Goal: Information Seeking & Learning: Learn about a topic

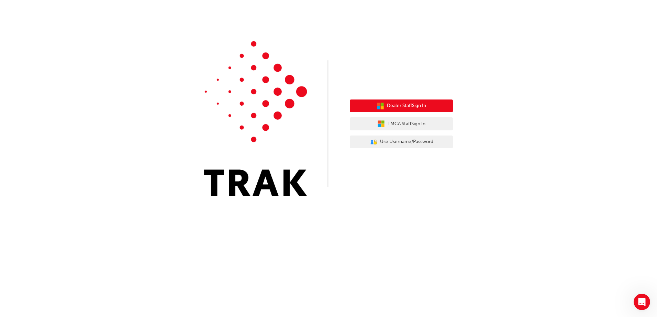
click at [419, 107] on span "Dealer Staff Sign In" at bounding box center [406, 106] width 39 height 8
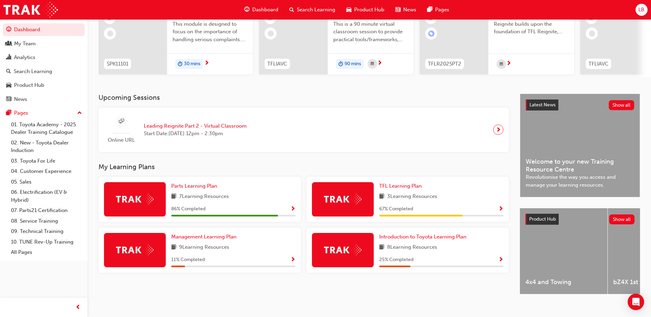
scroll to position [93, 0]
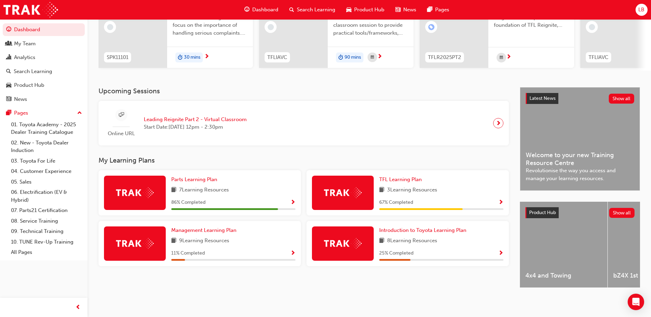
click at [292, 200] on span "Show Progress" at bounding box center [293, 203] width 5 height 6
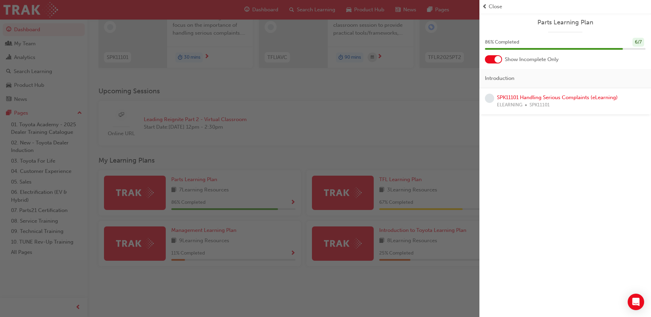
click at [547, 137] on div "Parts Learning Plan 86 % Completed 6 / 7 Show Incomplete Only Introduction SPK1…" at bounding box center [566, 158] width 172 height 317
click at [295, 229] on div "button" at bounding box center [240, 158] width 480 height 317
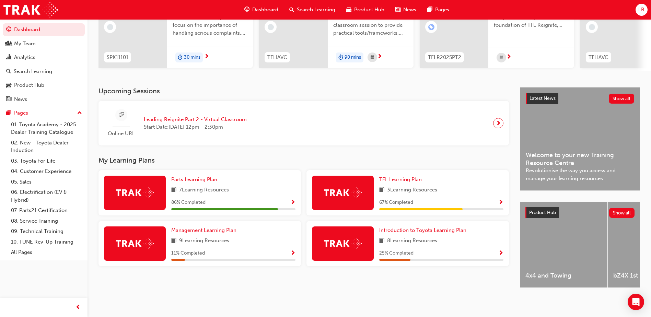
click at [252, 242] on div "9 Learning Resources" at bounding box center [233, 241] width 124 height 9
click at [213, 232] on div "Management Learning Plan 9 Learning Resources 11 % Completed" at bounding box center [233, 244] width 124 height 34
click at [215, 230] on span "Management Learning Plan" at bounding box center [203, 230] width 65 height 6
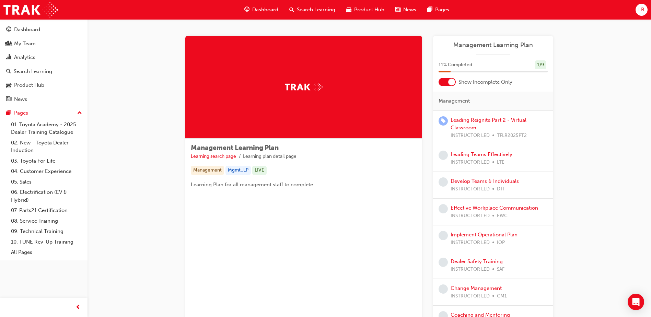
click at [259, 6] on span "Dashboard" at bounding box center [265, 10] width 26 height 8
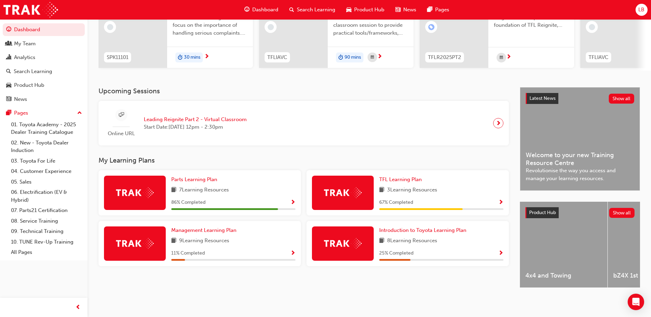
scroll to position [93, 0]
click at [230, 228] on span "Management Learning Plan" at bounding box center [203, 230] width 65 height 6
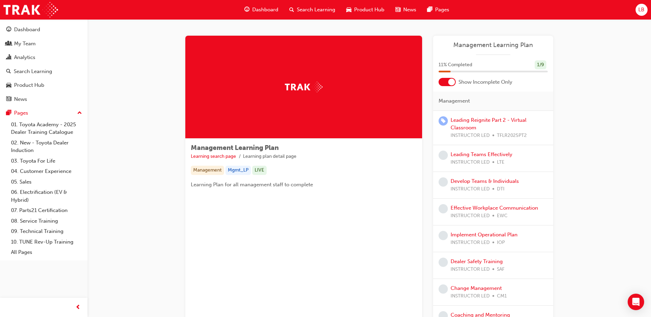
click at [360, 11] on span "Product Hub" at bounding box center [369, 10] width 30 height 8
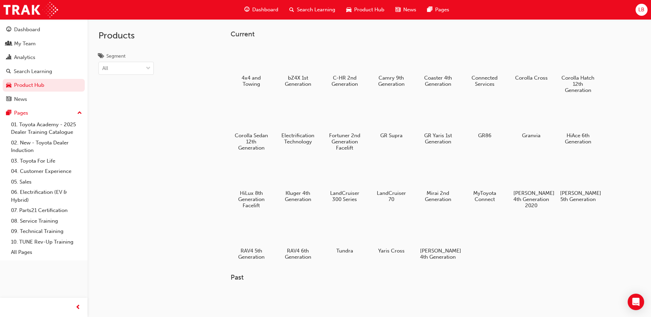
click at [316, 9] on span "Search Learning" at bounding box center [316, 10] width 38 height 8
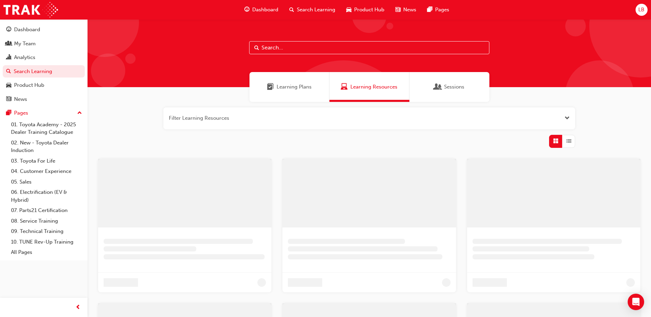
click at [259, 11] on span "Dashboard" at bounding box center [265, 10] width 26 height 8
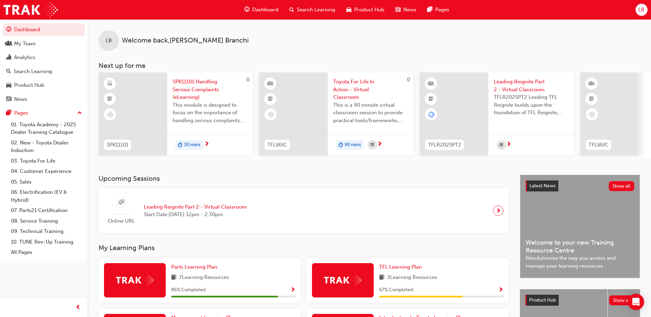
scroll to position [93, 0]
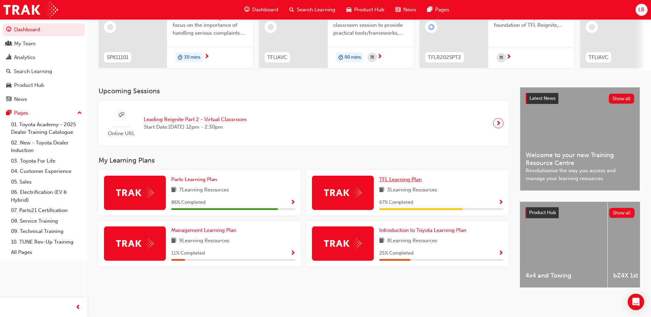
click at [399, 177] on span "TFL Learning Plan" at bounding box center [400, 180] width 43 height 6
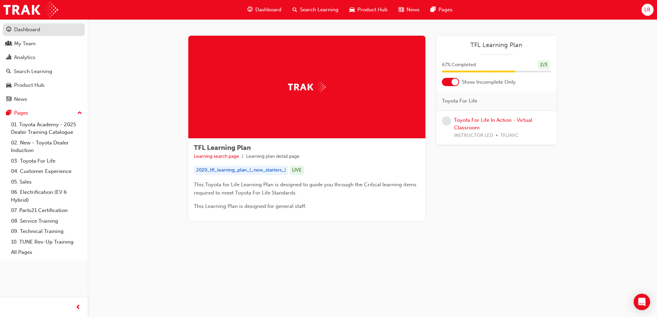
click at [29, 29] on div "Dashboard" at bounding box center [27, 30] width 26 height 8
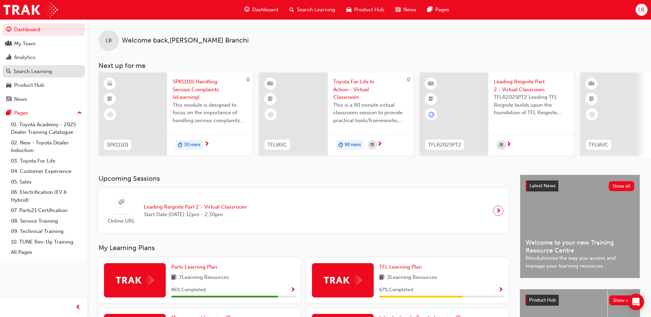
click at [40, 69] on div "Search Learning" at bounding box center [33, 72] width 38 height 8
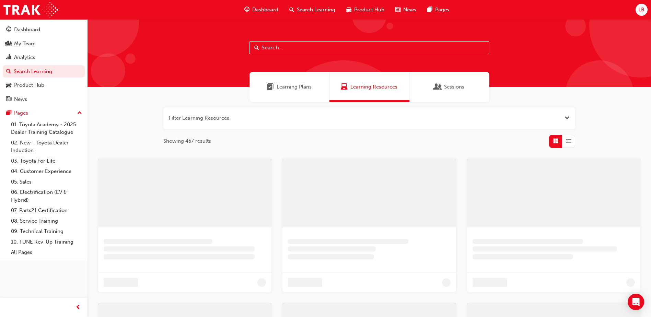
click at [331, 57] on div at bounding box center [370, 53] width 564 height 68
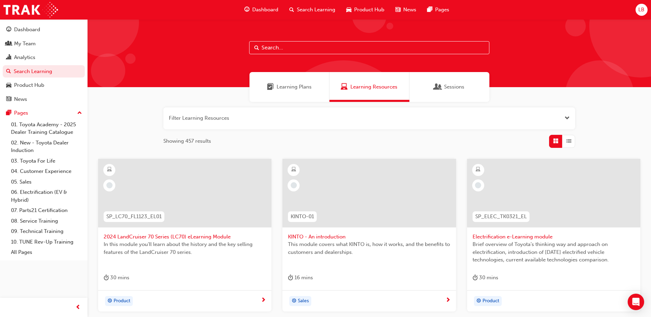
click at [328, 49] on input "text" at bounding box center [369, 47] width 240 height 13
type input "expert"
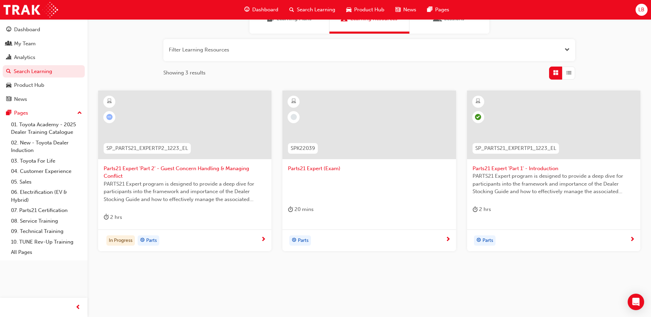
scroll to position [69, 0]
click at [175, 171] on span "Parts21 Expert 'Part 2' - Guest Concern Handling & Managing Conflict" at bounding box center [185, 171] width 162 height 15
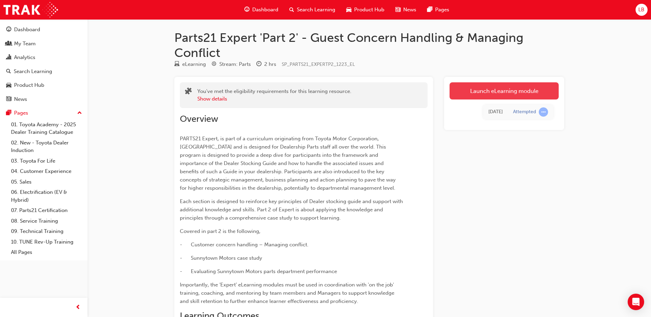
click at [491, 92] on link "Launch eLearning module" at bounding box center [504, 90] width 109 height 17
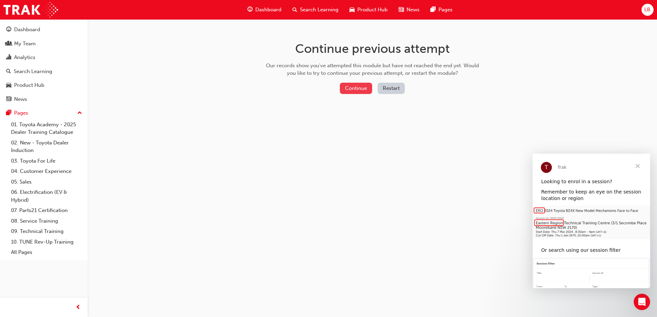
click at [365, 86] on button "Continue" at bounding box center [356, 88] width 32 height 11
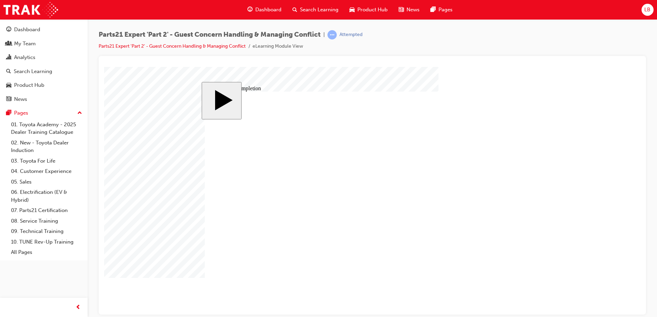
type input "16"
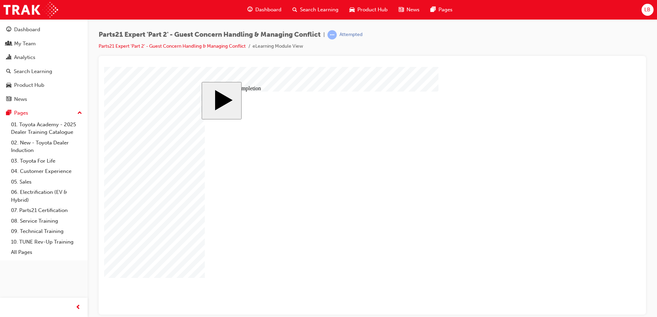
type input "4"
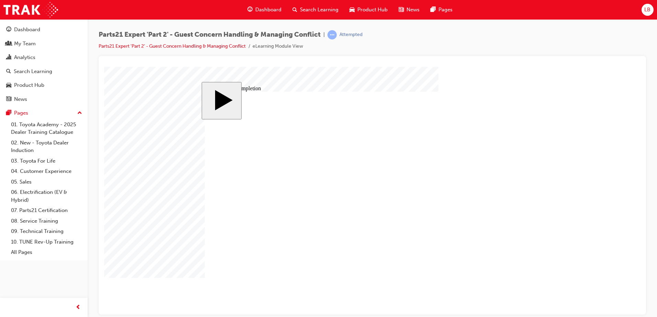
type input "1"
type input "12"
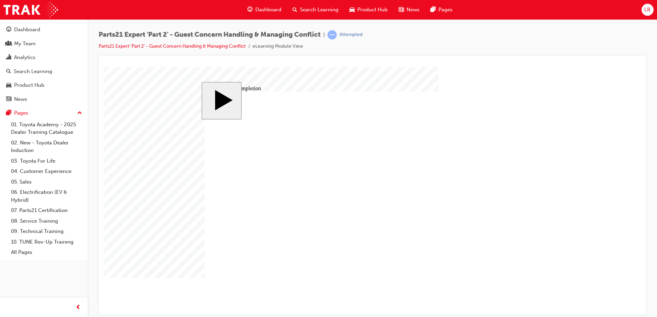
type input "3"
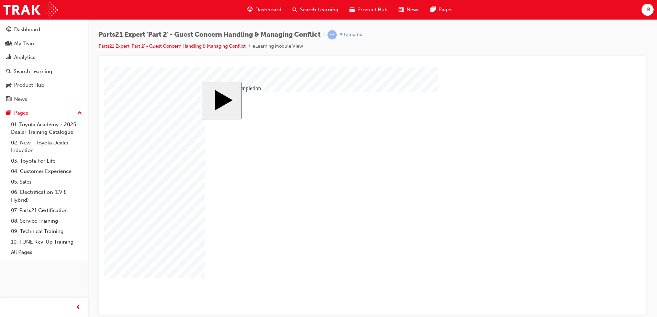
type input "3"
type input "1"
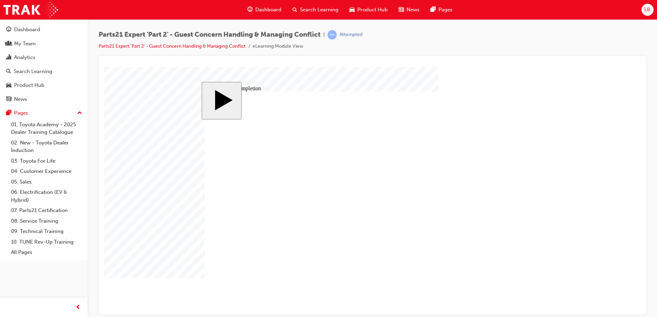
type input "10"
type input "100"
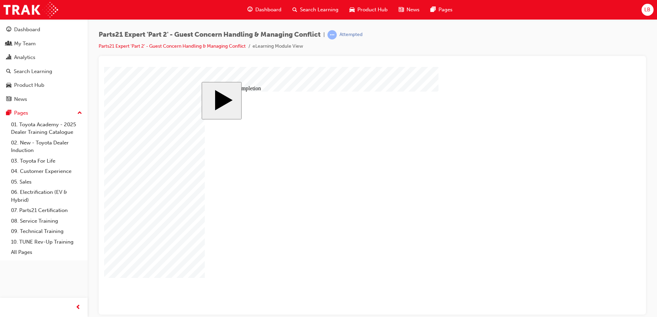
type input "3"
type input "6"
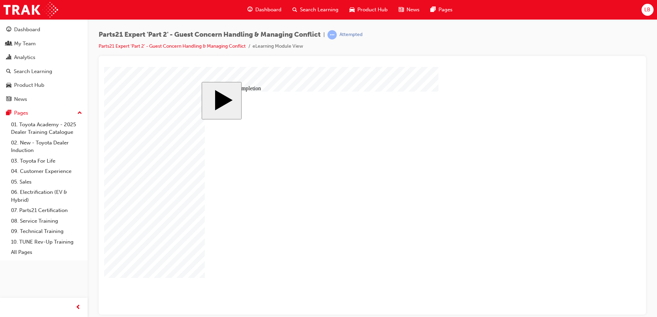
type input "6"
type input "5"
type input "50"
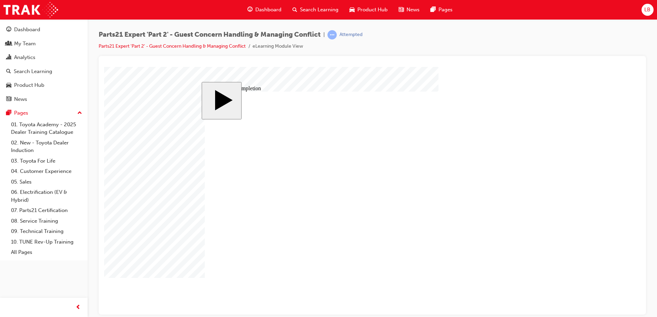
type input "50"
type input "4"
type input "1"
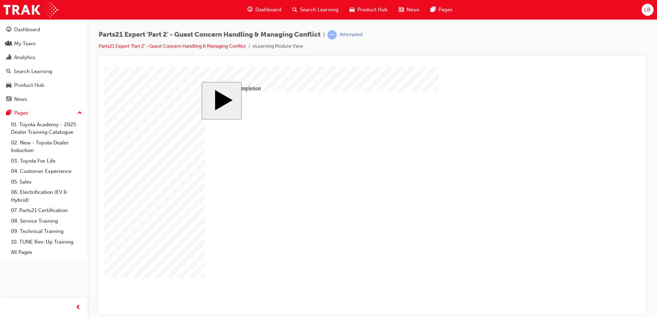
type input "1"
type input "16"
type input "2"
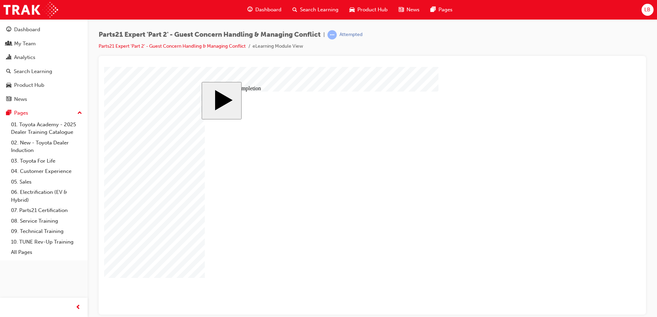
type input "2"
type input "25"
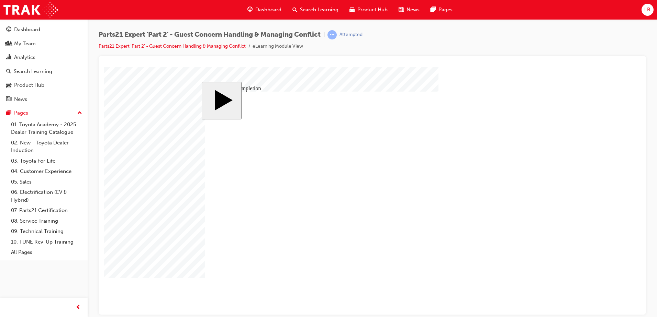
type input "16"
type input "4"
type input "12"
type input "3"
type input "100"
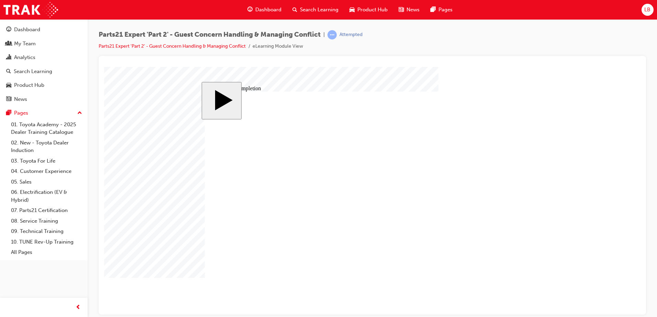
type input "3"
type input "6"
type input "50"
type input "4"
type input "16"
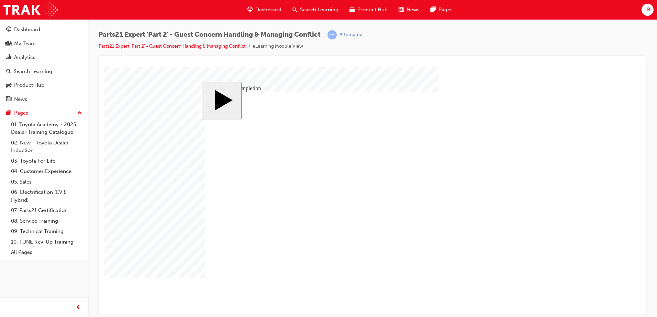
type input "25"
type input "16"
type input "4"
type input "12"
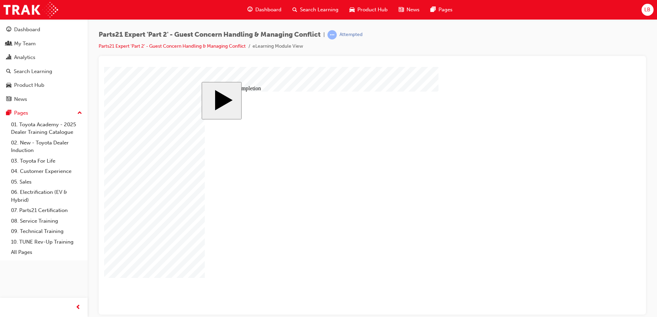
type input "3"
type input "100"
type input "3"
type input "6"
type input "50"
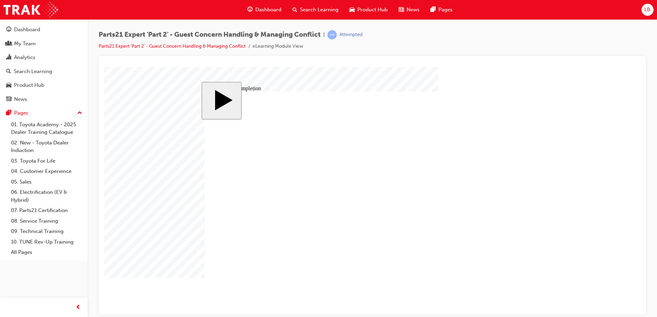
type input "4"
type input "16"
type input "25"
type input "2"
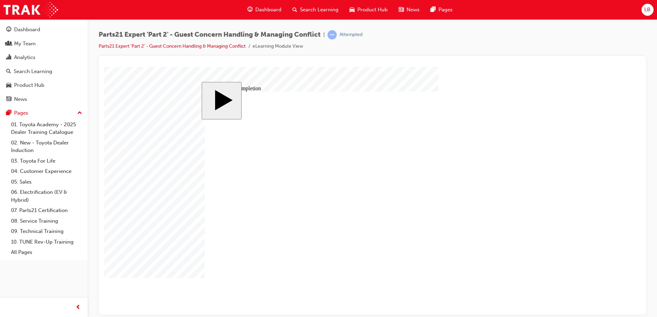
type input "2"
drag, startPoint x: 402, startPoint y: 229, endPoint x: 407, endPoint y: 229, distance: 5.5
drag, startPoint x: 409, startPoint y: 228, endPoint x: 382, endPoint y: 231, distance: 28.0
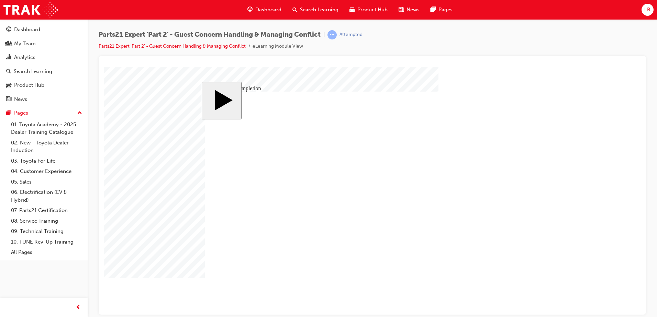
type input "10"
type input "1"
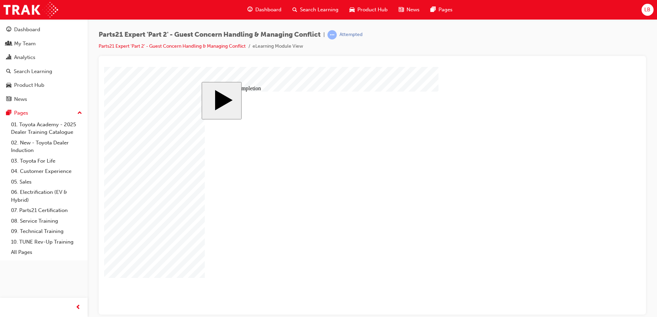
type input "6"
type input "66"
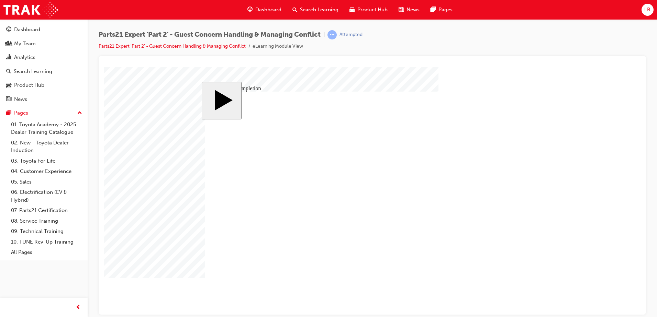
type input "16"
type input "4"
type input "12"
type input "2"
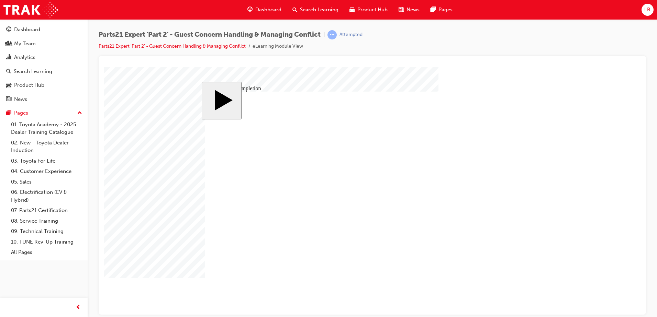
type input "66"
type input "3"
type input "6"
type input "50"
type input "4"
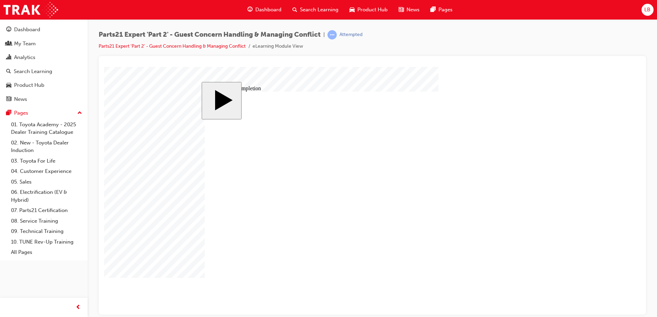
type input "16"
type input "25"
type input "16"
type input "4"
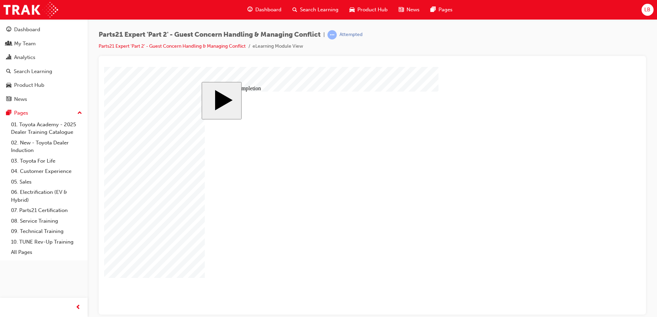
type input "12"
type input "2"
type input "66"
type input "3"
type input "6"
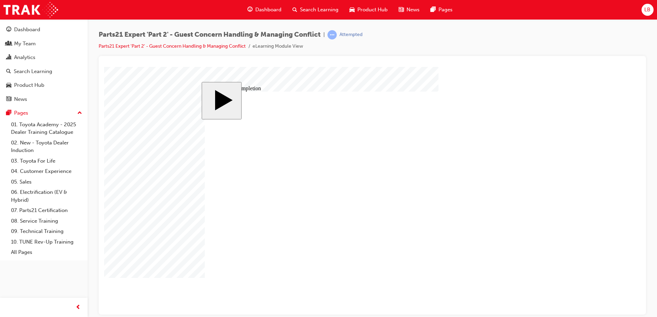
type input "50"
type input "4"
type input "16"
type input "25"
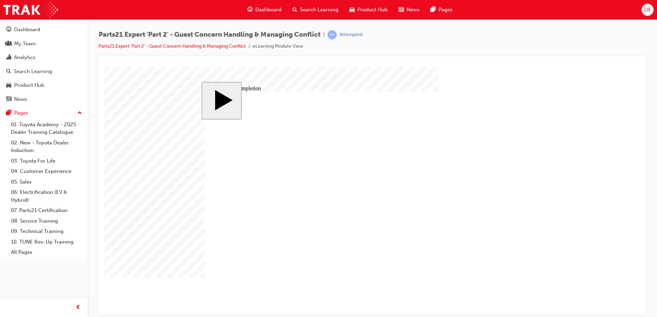
type input "66."
type input "66.6"
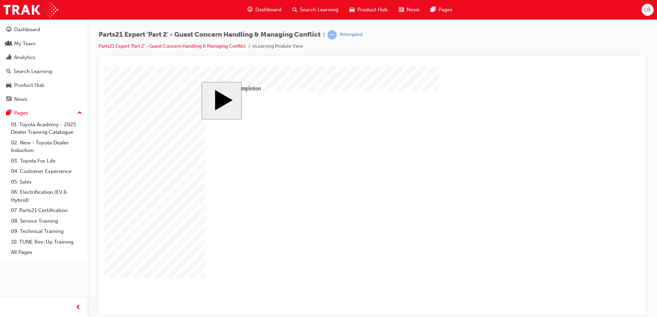
type input "66.6"
type input "16"
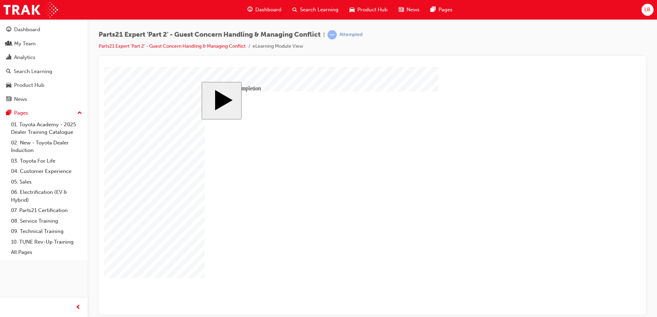
type input "4"
type input "12"
type input "2"
type input "66.6"
type input "3"
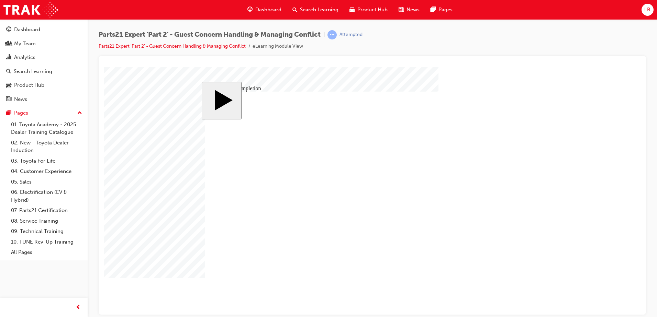
type input "6"
type input "50"
type input "4"
type input "16"
type input "25"
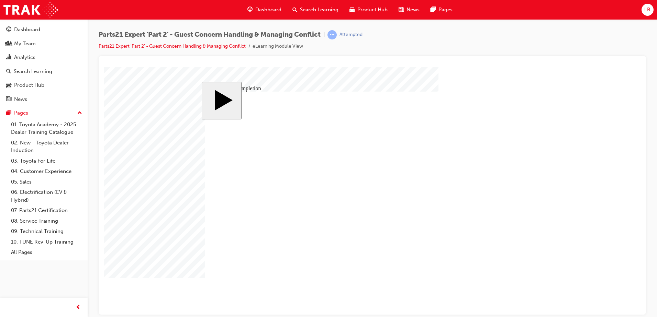
type input "16"
type input "4"
type input "12"
type input "2"
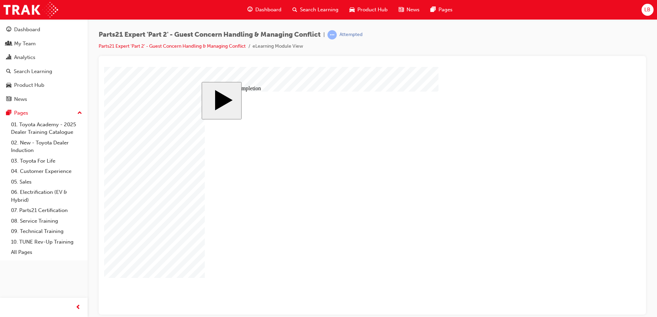
type input "66.6"
type input "3"
type input "6"
type input "50"
type input "4"
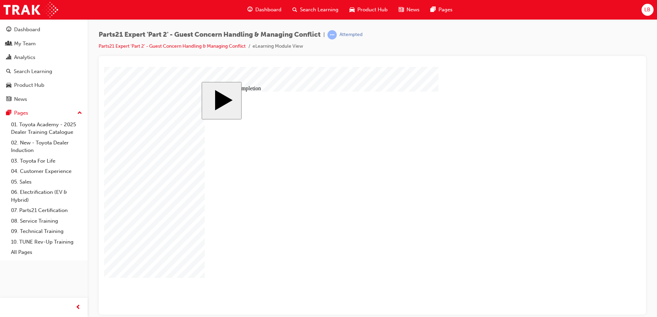
type input "16"
type input "25"
type input "66."
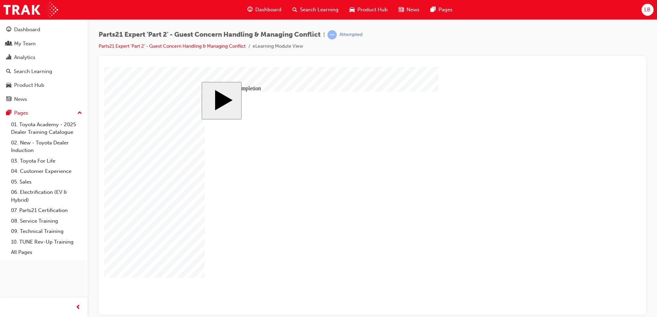
type input "66."
type input "66"
type input "6"
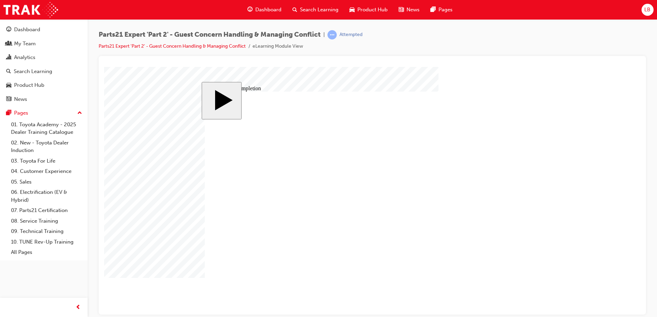
type input "6"
type input "67"
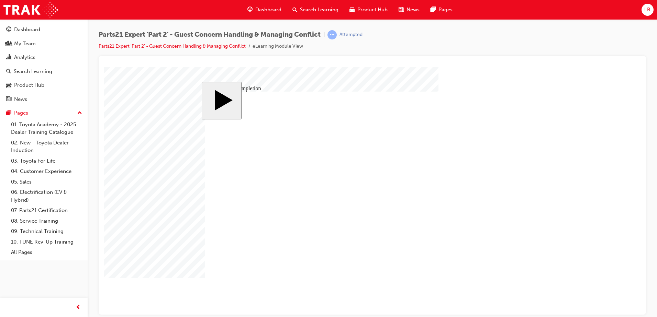
type input "67"
type input "16"
type input "4"
type input "12"
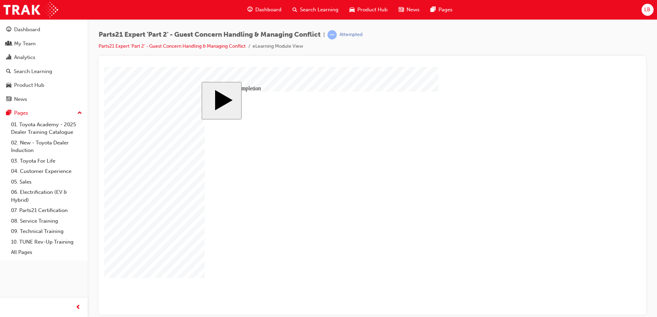
type input "2"
type input "67"
type input "3"
type input "6"
type input "50"
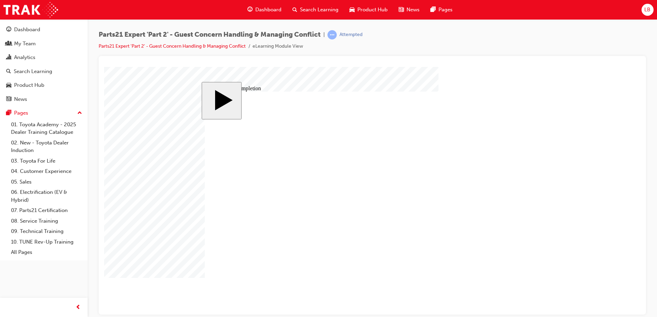
type input "4"
type input "16"
type input "25"
type input "16"
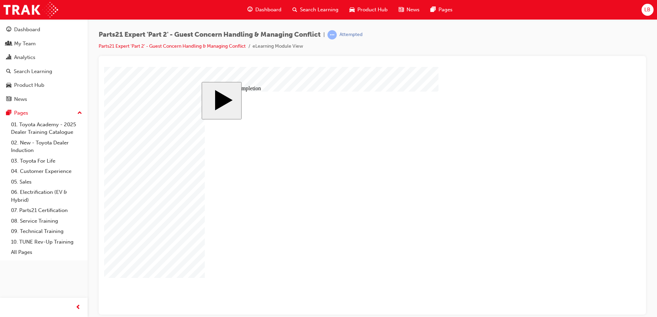
type input "4"
type input "12"
type input "2"
type input "67"
type input "3"
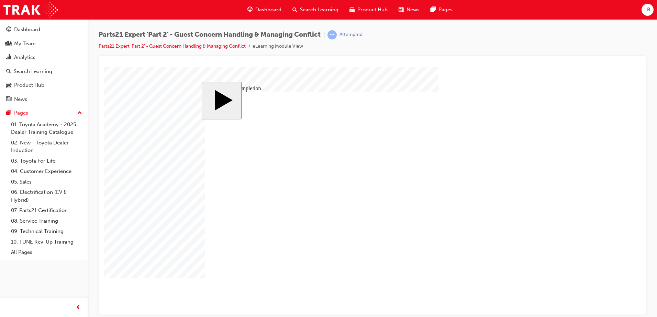
type input "6"
type input "50"
type input "4"
type input "16"
type input "25"
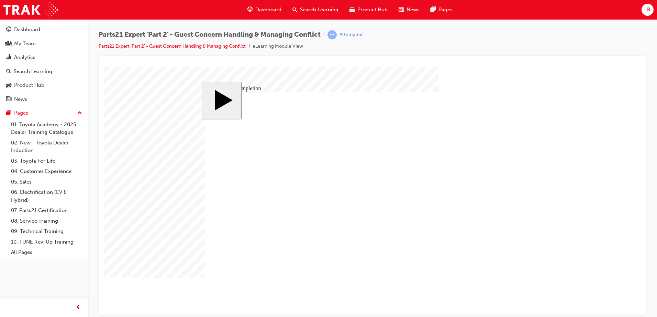
type input "6"
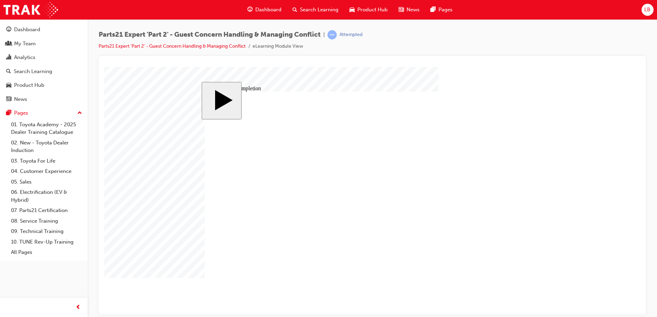
type input "65"
type input "16"
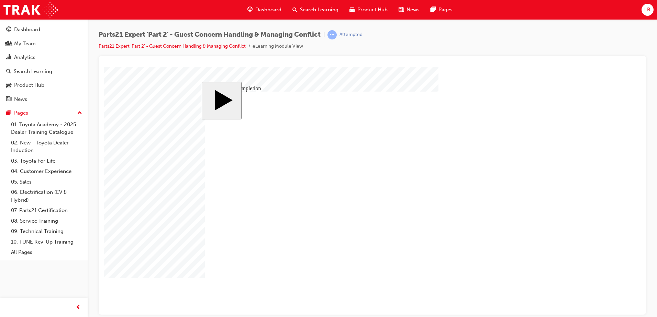
type input "4"
type input "12"
type input "2"
type input "65"
type input "3"
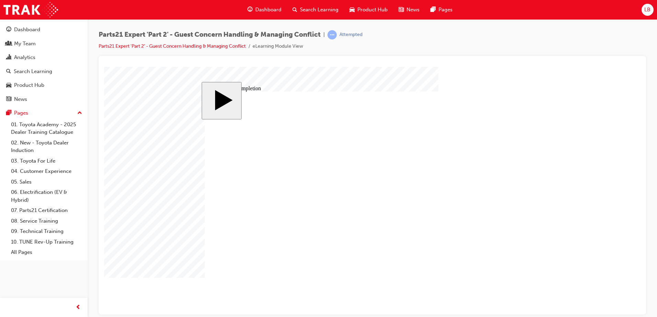
type input "6"
type input "50"
type input "4"
type input "16"
type input "25"
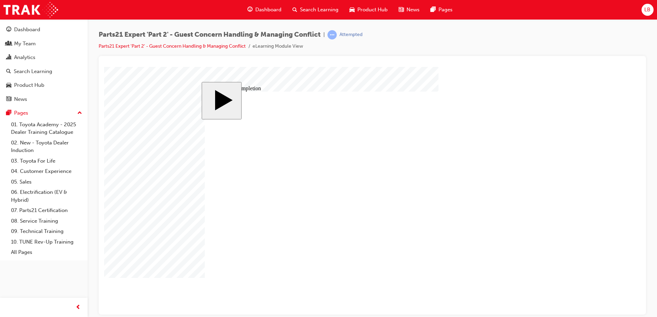
type input "16"
type input "4"
type input "12"
type input "2"
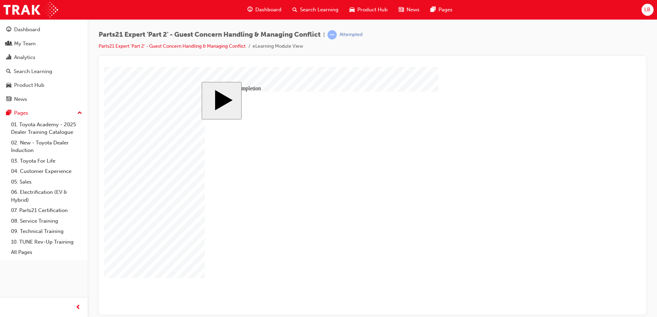
type input "65"
type input "3"
type input "6"
type input "50"
type input "4"
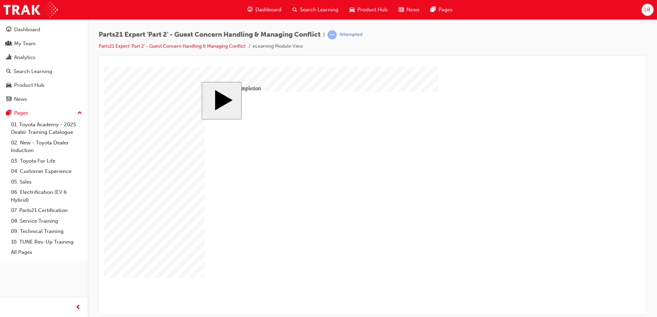
drag, startPoint x: 403, startPoint y: 229, endPoint x: 423, endPoint y: 230, distance: 19.9
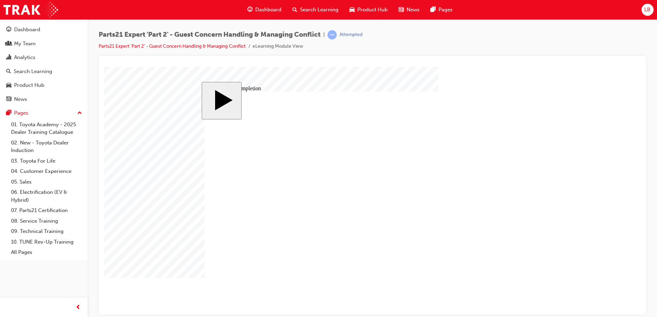
drag, startPoint x: 409, startPoint y: 227, endPoint x: 348, endPoint y: 216, distance: 62.2
drag, startPoint x: 171, startPoint y: 212, endPoint x: 135, endPoint y: 69, distance: 147.3
click at [171, 211] on body "slide: Course Completion Rectangle 1 Rectangle 2 That was incorrect, please try…" at bounding box center [372, 191] width 536 height 248
click at [34, 32] on div "Dashboard" at bounding box center [27, 30] width 26 height 8
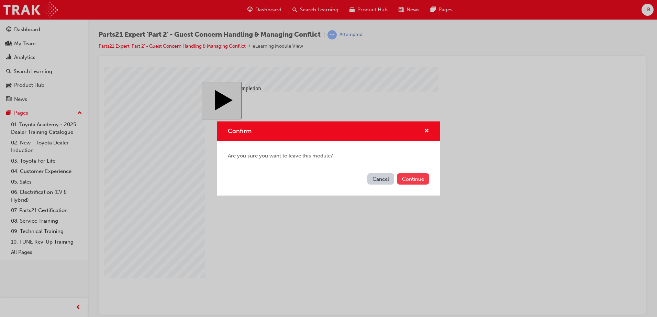
click at [415, 176] on button "Continue" at bounding box center [413, 178] width 32 height 11
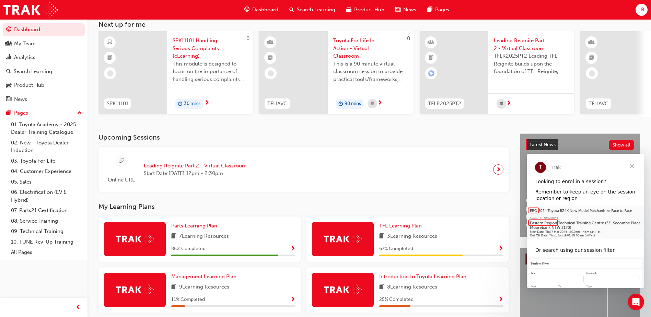
scroll to position [93, 0]
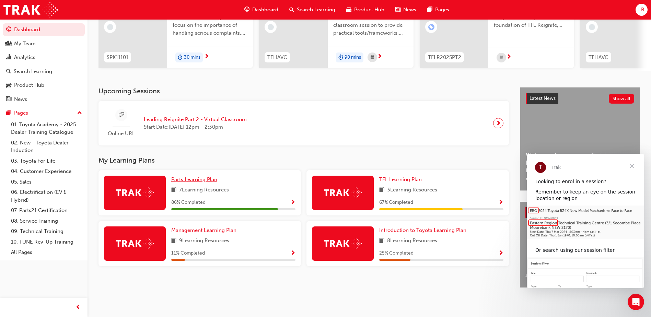
click at [207, 177] on span "Parts Learning Plan" at bounding box center [194, 180] width 46 height 6
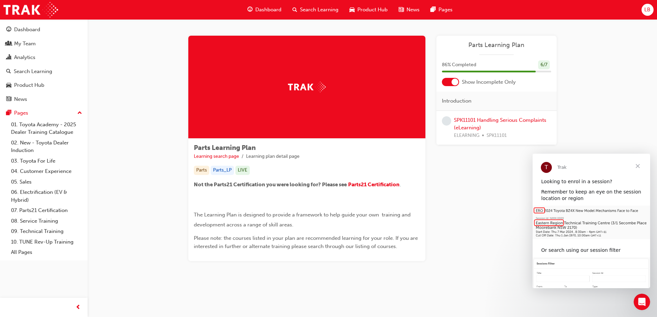
click at [458, 81] on div at bounding box center [450, 82] width 17 height 8
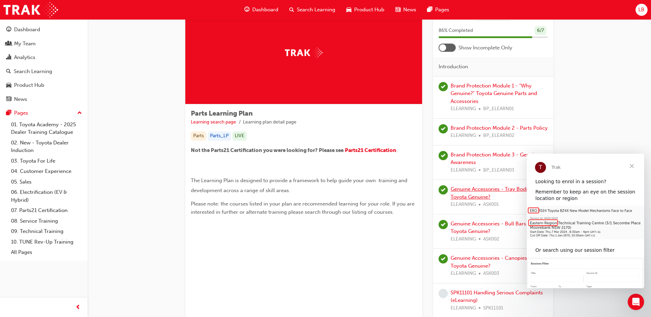
scroll to position [85, 0]
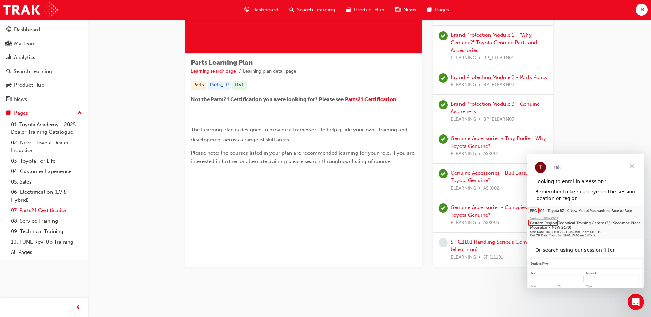
click at [50, 207] on link "07. Parts21 Certification" at bounding box center [46, 210] width 77 height 11
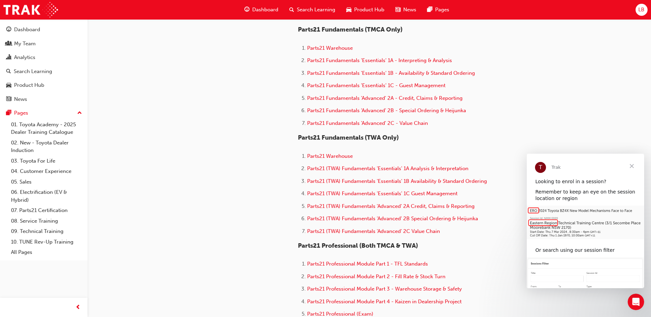
scroll to position [240, 0]
click at [420, 218] on span "Parts21 (TWA) Fundamentals 'Advanced' 2B Special Ordering & Heijunka" at bounding box center [392, 218] width 171 height 6
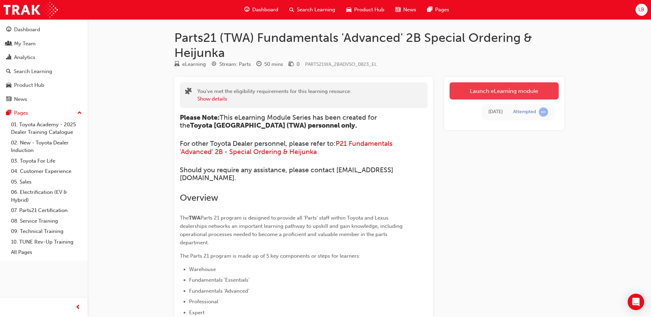
click at [491, 88] on link "Launch eLearning module" at bounding box center [504, 90] width 109 height 17
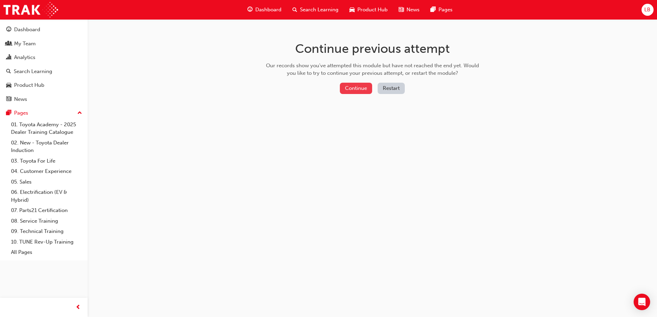
click at [365, 92] on button "Continue" at bounding box center [356, 88] width 32 height 11
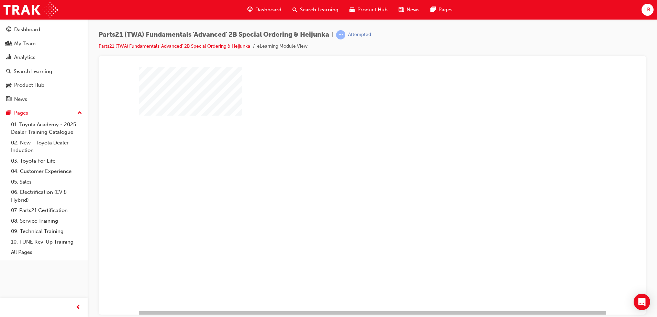
scroll to position [10, 0]
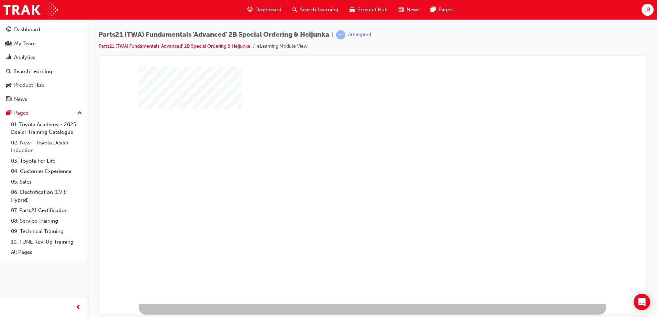
click at [352, 161] on div "play" at bounding box center [352, 161] width 0 height 0
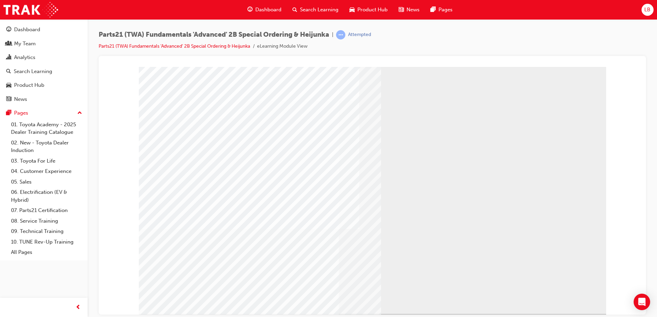
click at [228, 47] on link "Parts21 (TWA) Fundamentals 'Advanced' 2B Special Ordering & Heijunka" at bounding box center [174, 46] width 151 height 6
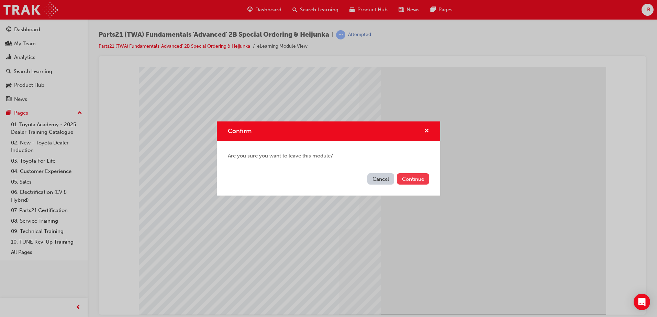
click at [409, 177] on button "Continue" at bounding box center [413, 178] width 32 height 11
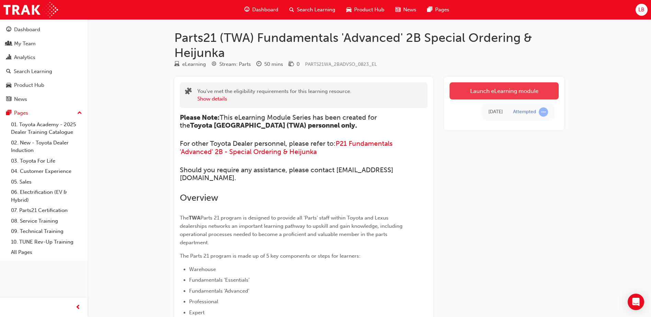
click at [518, 89] on link "Launch eLearning module" at bounding box center [504, 90] width 109 height 17
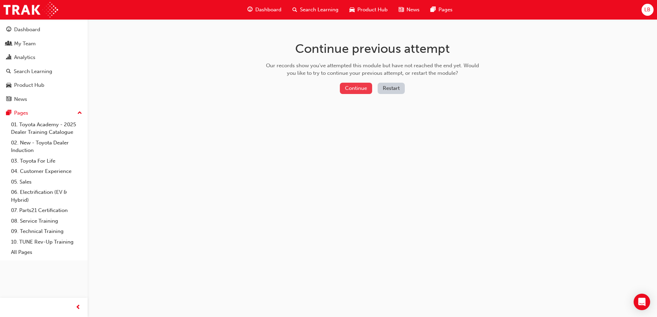
click at [361, 89] on button "Continue" at bounding box center [356, 88] width 32 height 11
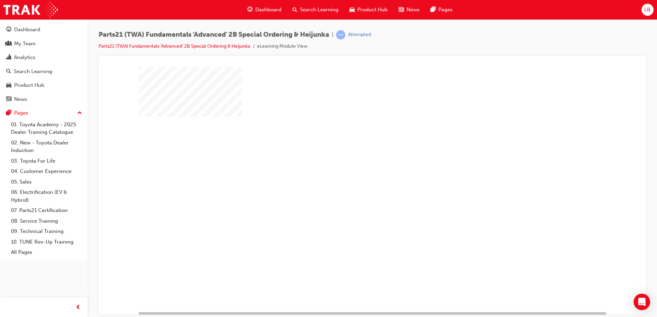
scroll to position [10, 0]
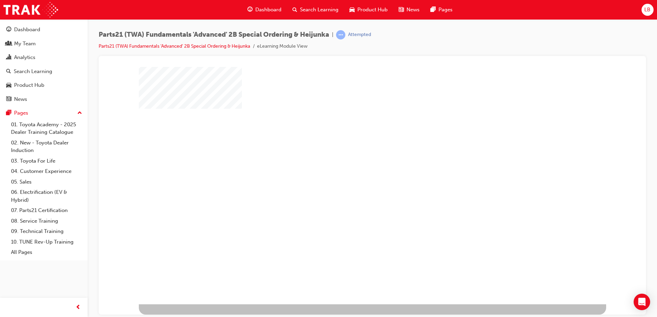
click at [352, 161] on div "play" at bounding box center [352, 161] width 0 height 0
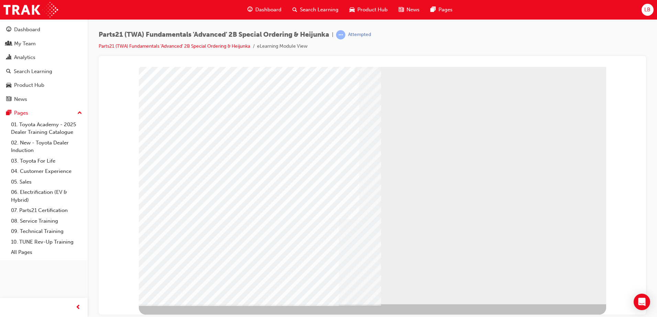
scroll to position [0, 0]
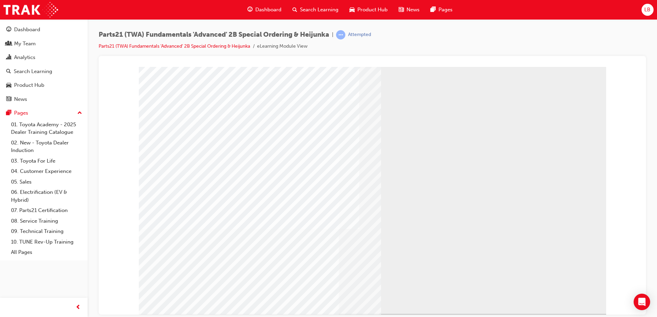
click at [193, 46] on link "Parts21 (TWA) Fundamentals 'Advanced' 2B Special Ordering & Heijunka" at bounding box center [174, 46] width 151 height 6
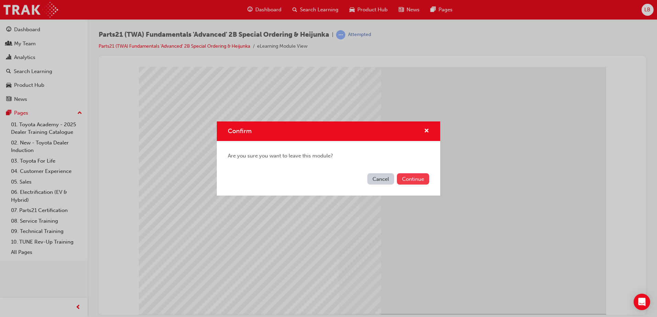
click at [414, 179] on button "Continue" at bounding box center [413, 178] width 32 height 11
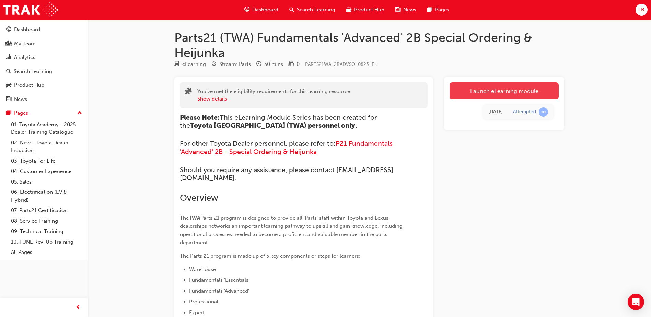
click at [477, 93] on link "Launch eLearning module" at bounding box center [504, 90] width 109 height 17
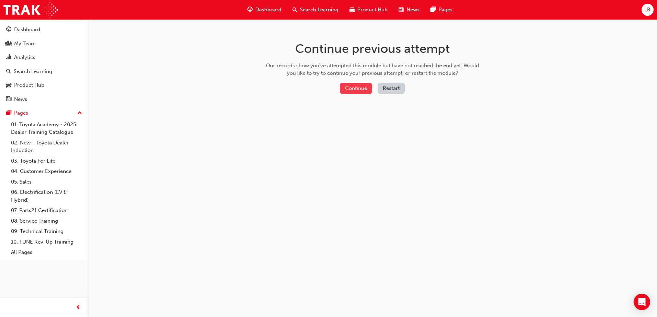
click at [355, 90] on button "Continue" at bounding box center [356, 88] width 32 height 11
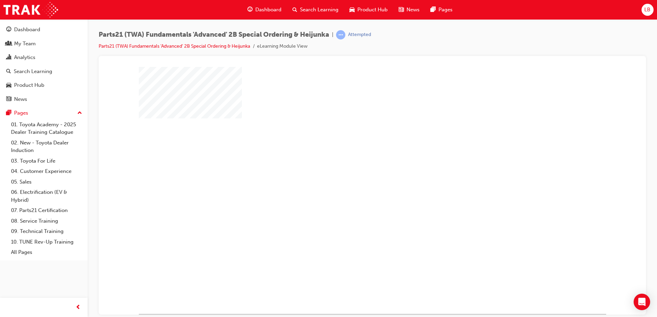
click at [352, 170] on div "play" at bounding box center [352, 170] width 0 height 0
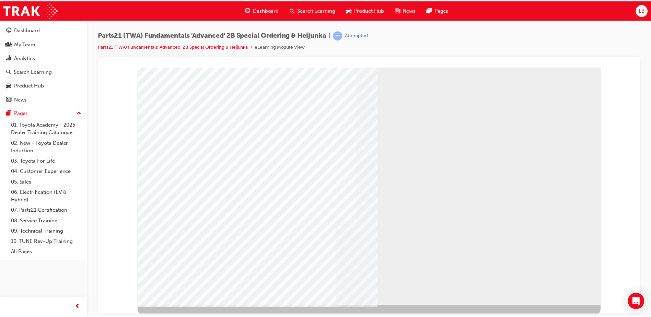
scroll to position [10, 0]
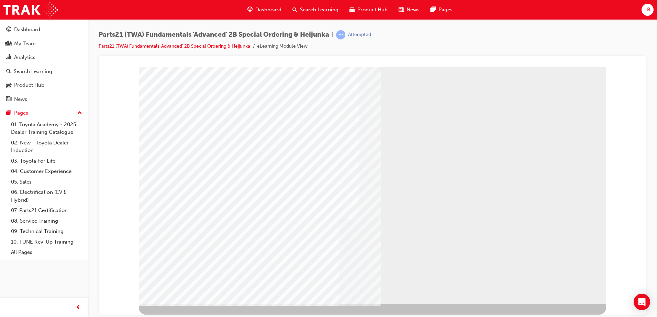
click at [490, 34] on div "Parts21 (TWA) Fundamentals 'Advanced' 2B Special Ordering & Heijunka | Attempte…" at bounding box center [372, 43] width 547 height 26
click at [42, 208] on link "07. Parts21 Certification" at bounding box center [46, 210] width 77 height 11
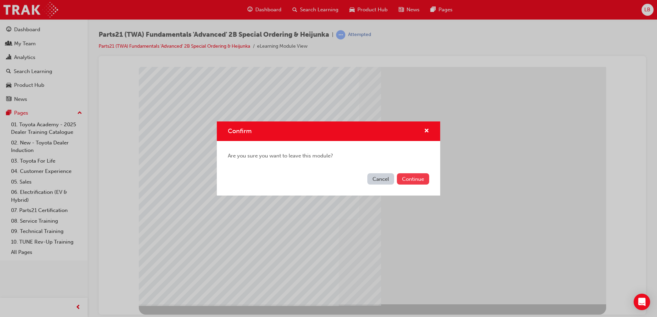
click at [415, 176] on button "Continue" at bounding box center [413, 178] width 32 height 11
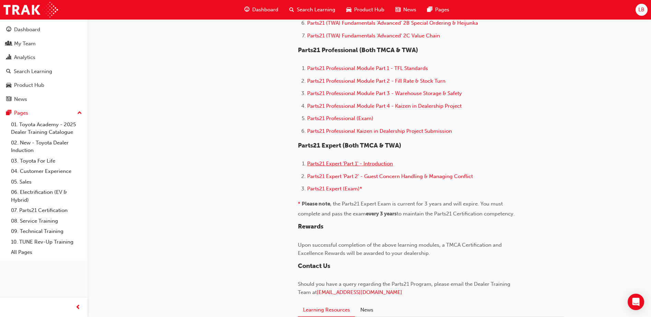
scroll to position [412, 0]
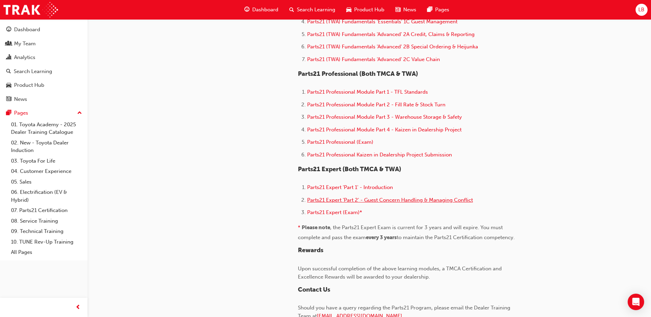
click at [375, 200] on span "Parts21 Expert 'Part 2' - Guest Concern Handling & Managing Conflict" at bounding box center [390, 200] width 166 height 6
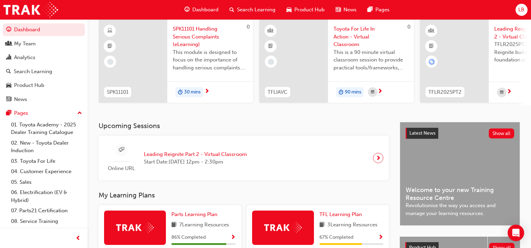
scroll to position [69, 0]
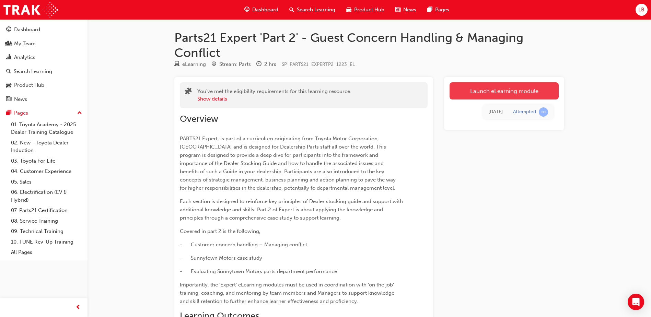
click at [480, 92] on link "Launch eLearning module" at bounding box center [504, 90] width 109 height 17
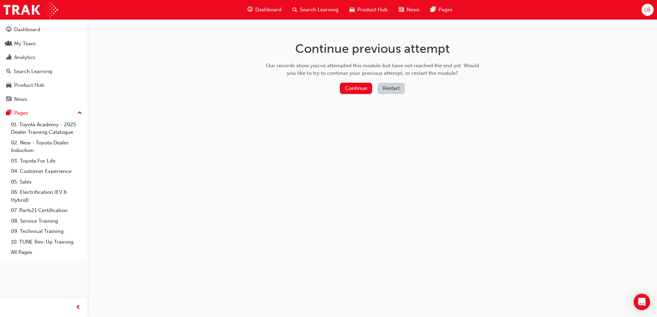
drag, startPoint x: 352, startPoint y: 91, endPoint x: 347, endPoint y: 97, distance: 7.6
click at [347, 97] on div "Continue previous attempt Our records show you've attempted this module but hav…" at bounding box center [372, 69] width 223 height 100
click at [349, 91] on button "Continue" at bounding box center [356, 88] width 32 height 11
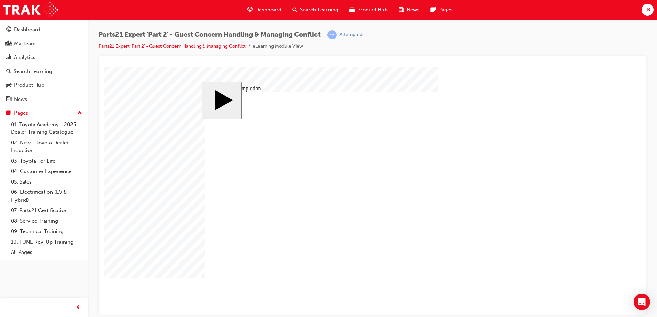
type input "1"
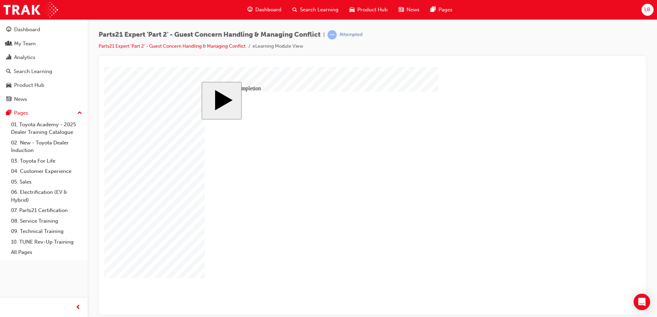
type input "16"
type input "4"
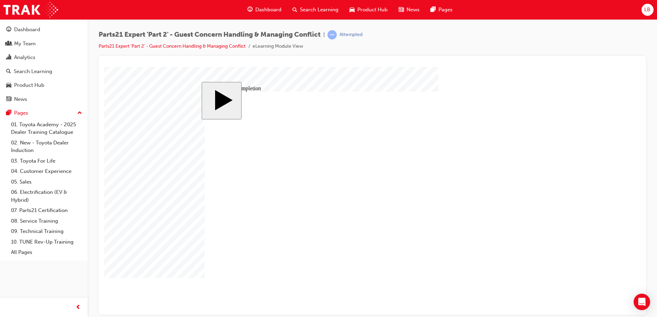
type input "4"
type input "1"
type input "12"
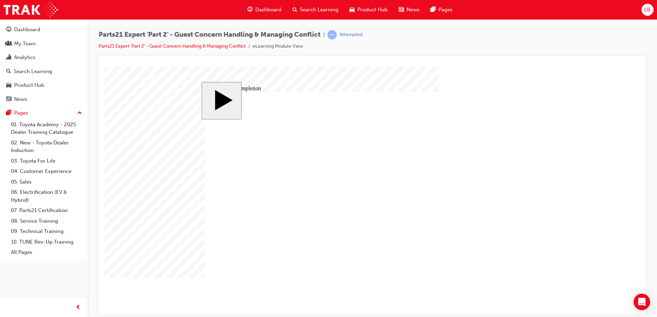
type input "12"
type input "3"
type input "6"
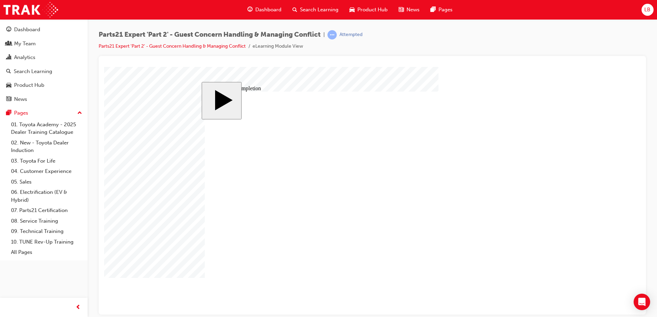
type input "6"
type input "5"
type input "50"
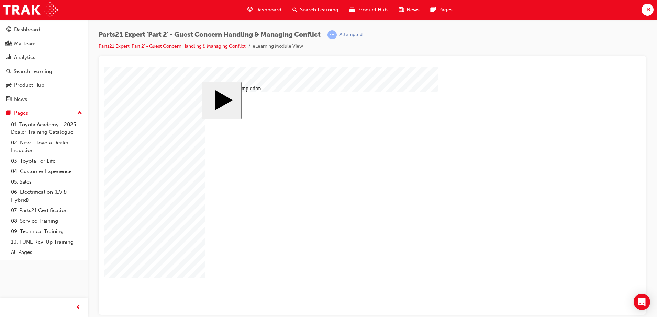
type input "50"
type input "4"
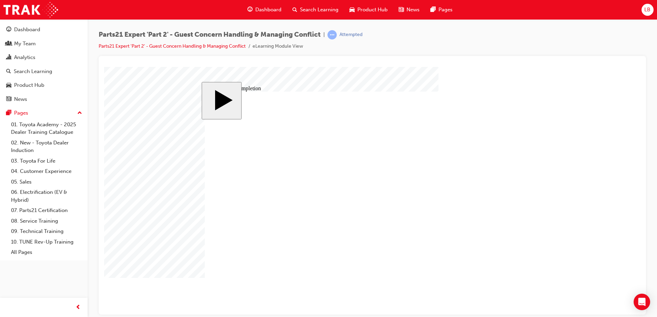
type input "6"
type input "1"
type input "16"
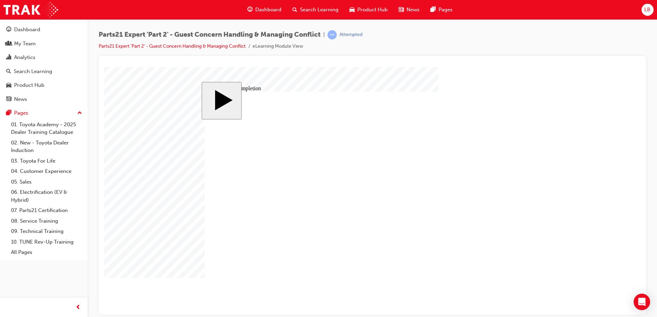
type input "16"
type input "2"
type input "25"
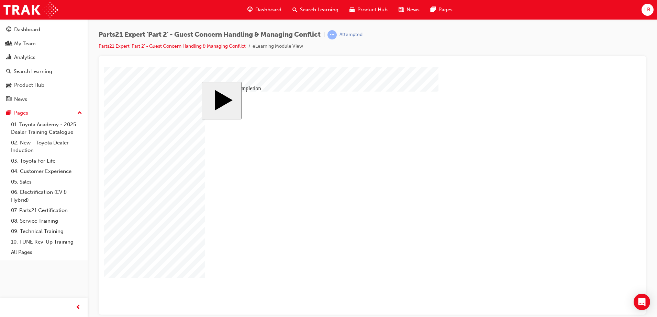
type input "25"
type input "4"
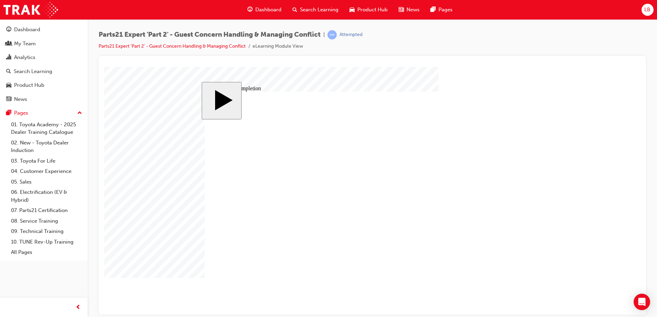
type input "4"
type input "5"
type input "8"
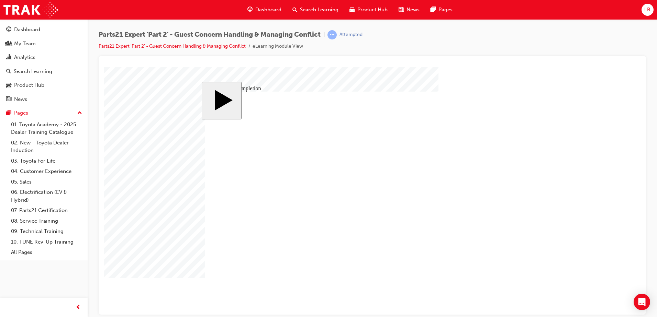
type input "8"
type input "83"
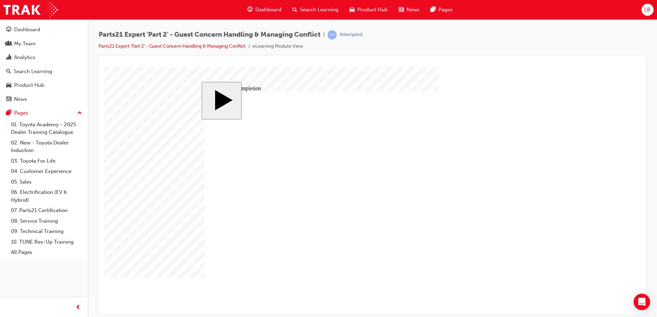
type input "16"
type input "4"
type input "12"
type input "4"
type input "83"
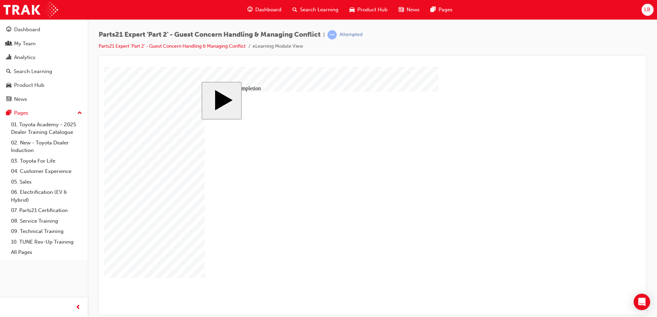
type input "3"
type input "6"
type input "50"
type input "4"
type input "16"
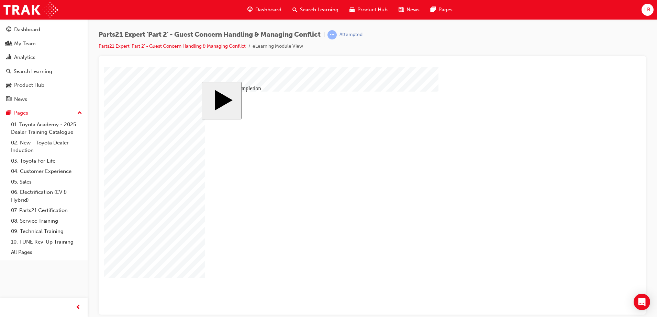
type input "25"
type input "16"
type input "4"
type input "12"
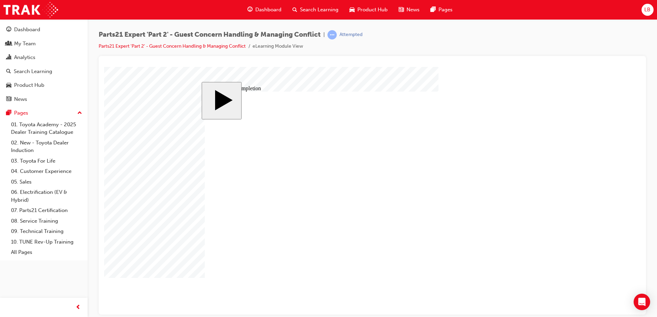
type input "4"
type input "83"
type input "3"
type input "6"
type input "50"
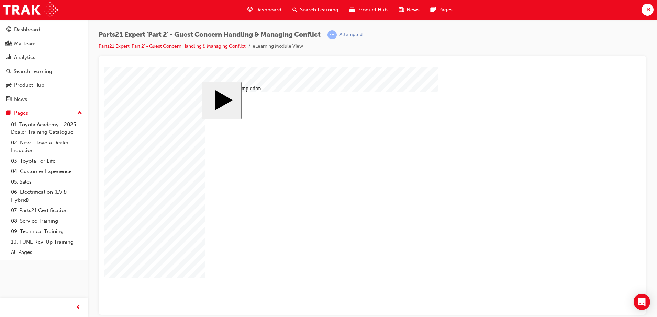
type input "4"
type input "16"
type input "25"
type input "3"
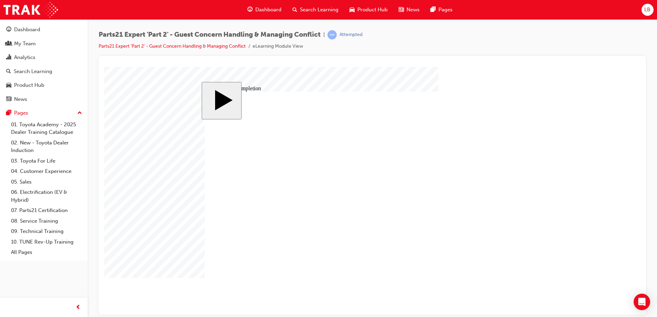
type input "3"
drag, startPoint x: 408, startPoint y: 220, endPoint x: 413, endPoint y: 220, distance: 4.8
type input "4"
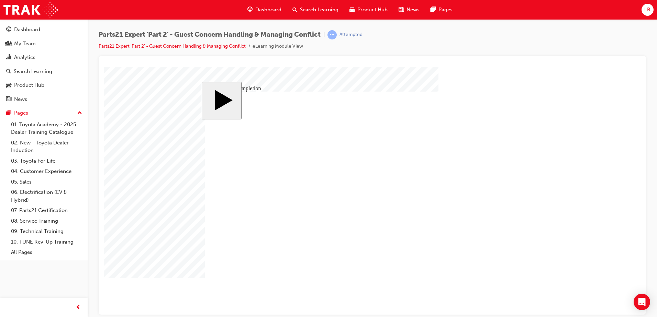
type input "4"
drag, startPoint x: 372, startPoint y: 204, endPoint x: 379, endPoint y: 205, distance: 7.2
type input "6"
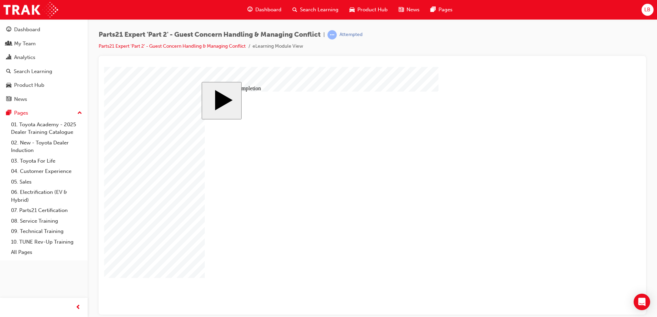
type input "6"
type input "3"
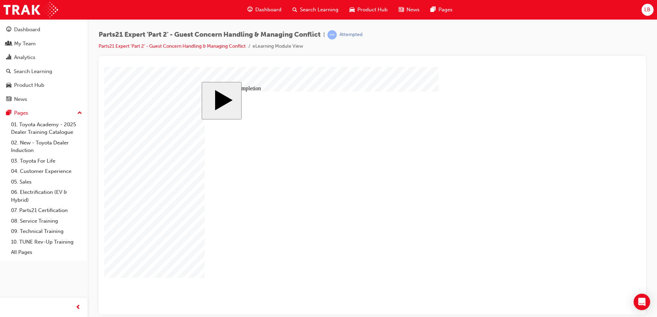
type input "4"
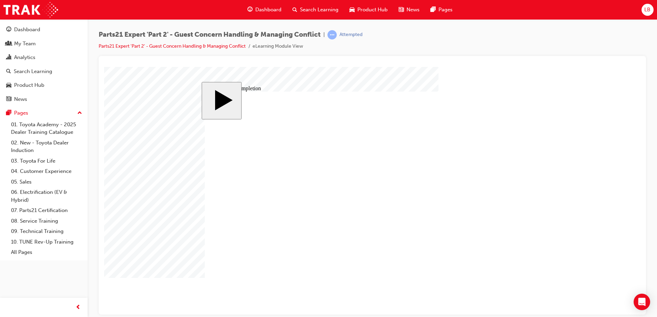
type input "6"
type input "3"
type input "4"
type input "83"
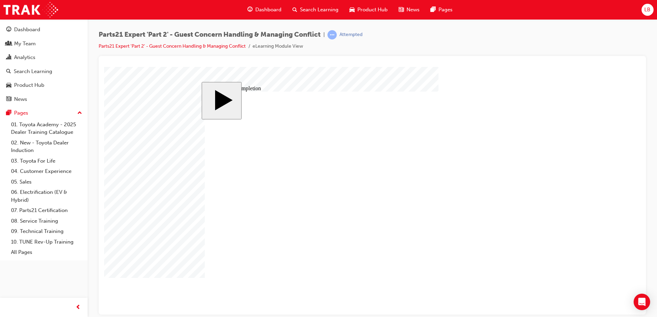
type input "3"
type input "6"
type input "50"
type input "4"
type input "16"
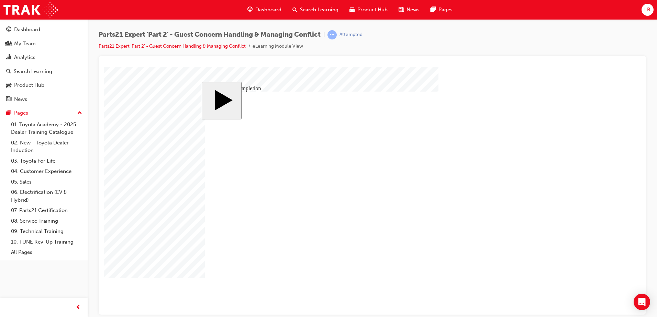
type input "25"
type input "6"
type input "3"
type input "4"
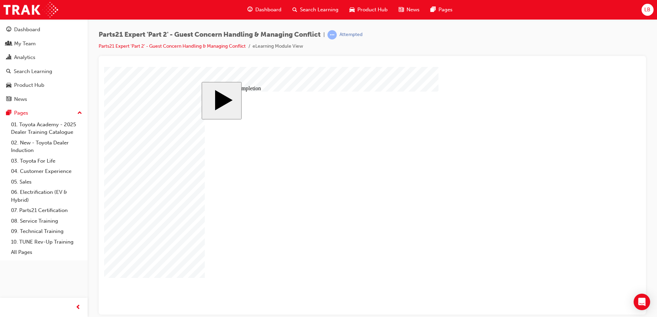
type input "4"
type input "83"
type input "3"
type input "6"
type input "50"
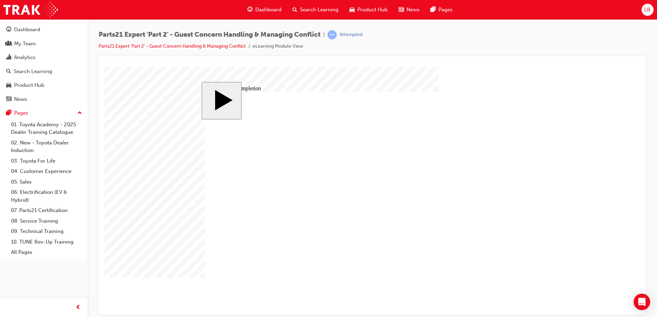
type input "4"
type input "16"
type input "25"
drag, startPoint x: 409, startPoint y: 219, endPoint x: 404, endPoint y: 218, distance: 5.3
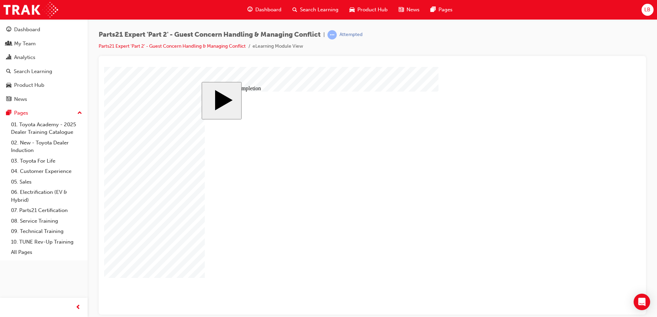
type input "2"
type input "3"
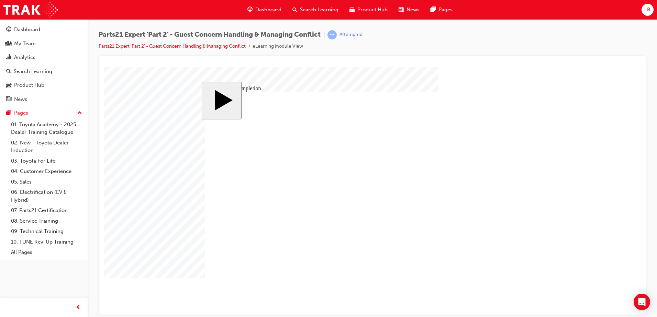
type input "3"
type input "6"
type input "67"
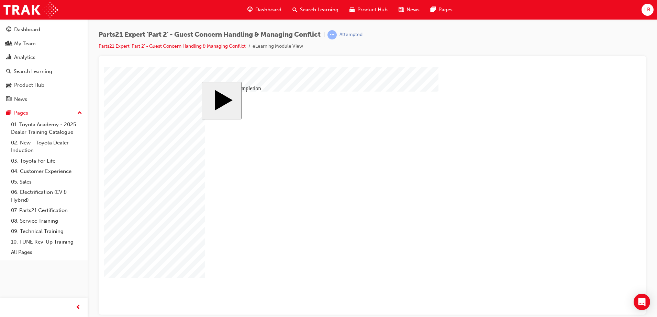
type input "67"
type input "6"
type input "3"
type input "4"
type input "2"
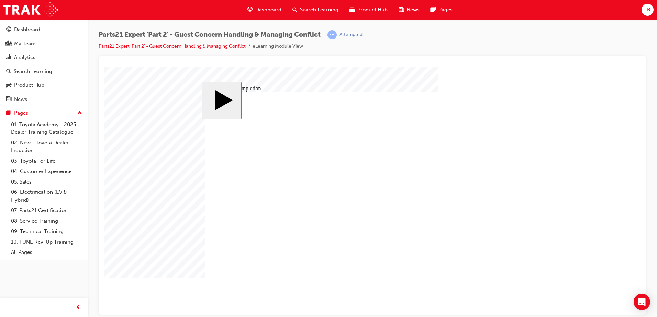
type input "67"
type input "3"
type input "6"
type input "50"
type input "4"
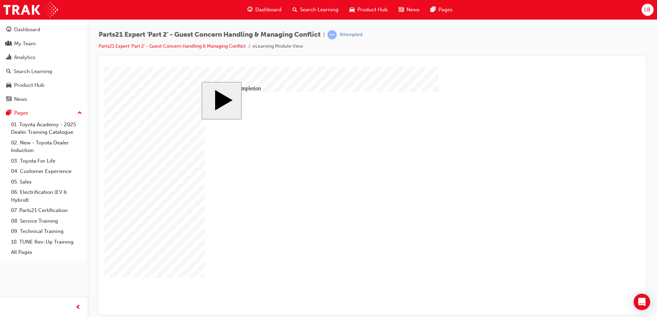
type input "16"
type input "25"
type input "6"
type input "3"
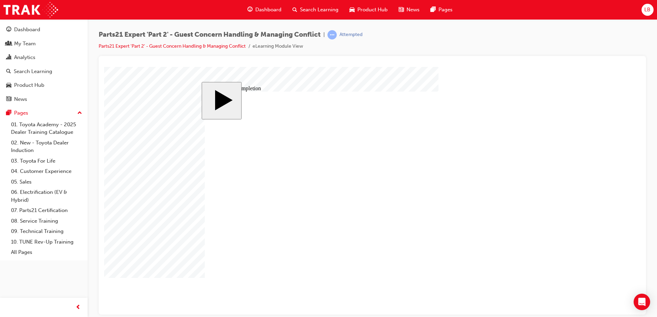
type input "4"
type input "2"
type input "67"
type input "3"
type input "6"
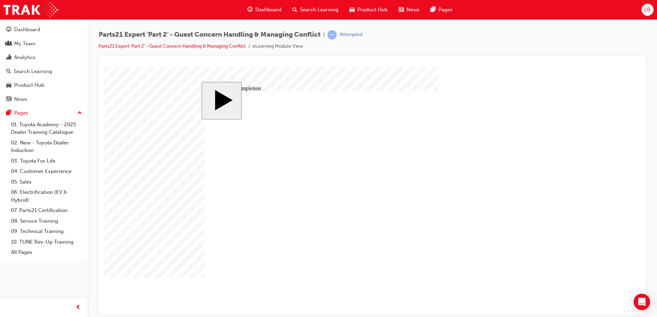
type input "50"
type input "4"
type input "16"
type input "25"
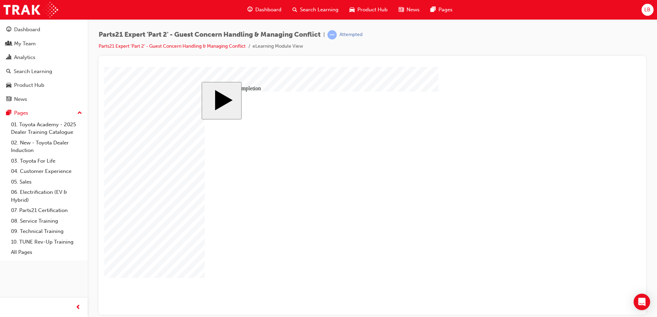
type input "6"
type input "66"
type input "66."
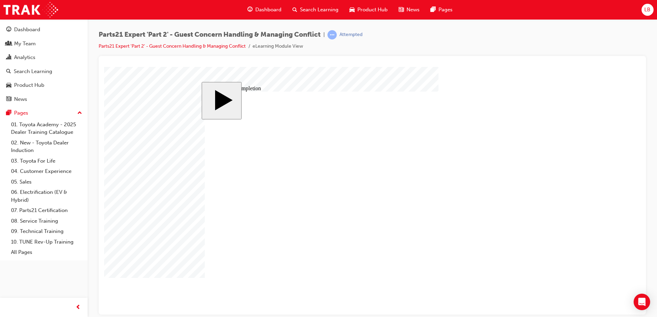
type input "66."
type input "66.6"
type input "66.67"
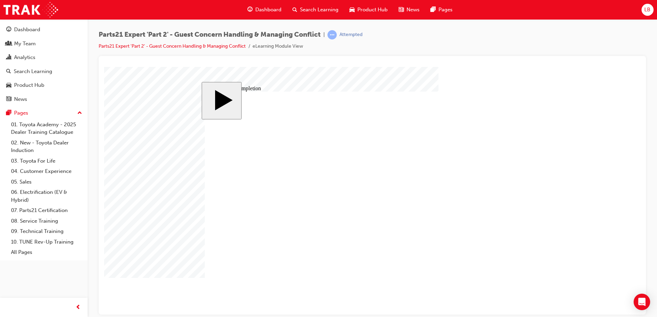
type input "66.67"
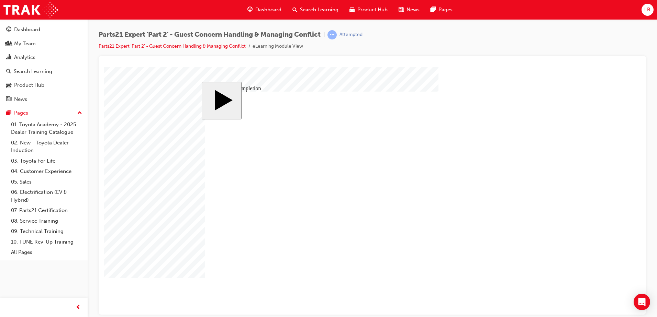
type input "6"
type input "3"
type input "4"
type input "2"
type input "66.67"
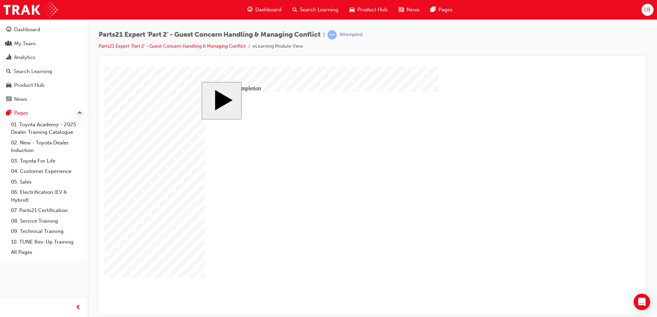
type input "3"
type input "6"
type input "50"
type input "4"
type input "16"
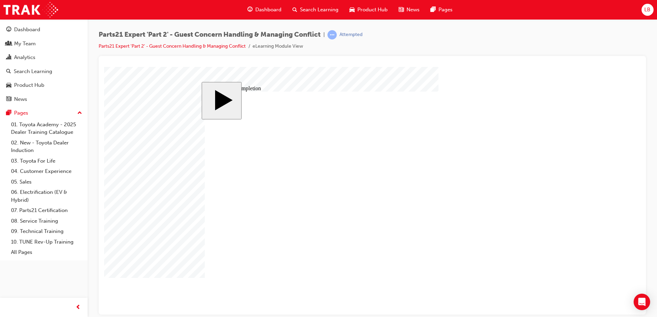
type input "25"
type input "6"
type input "3"
type input "4"
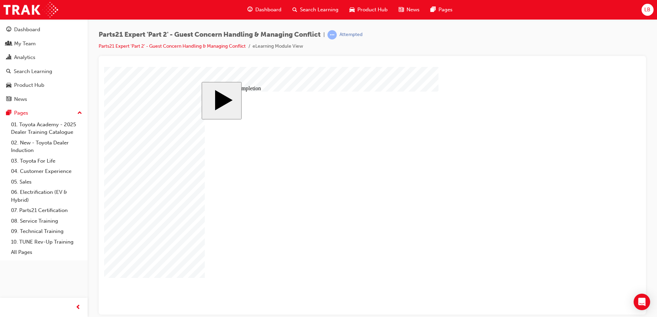
type input "2"
type input "66.67"
type input "3"
type input "6"
type input "50"
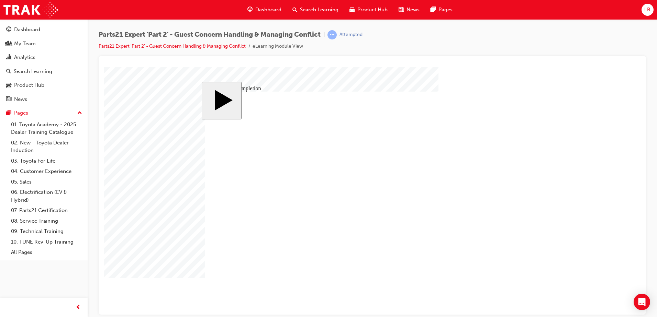
type input "4"
type input "16"
type input "25"
click at [587, 215] on body "slide: Parts 21 Group 1 Rectangular Callout 1 Oval 1 MENU Rectangle 6 HELP Rect…" at bounding box center [372, 191] width 536 height 248
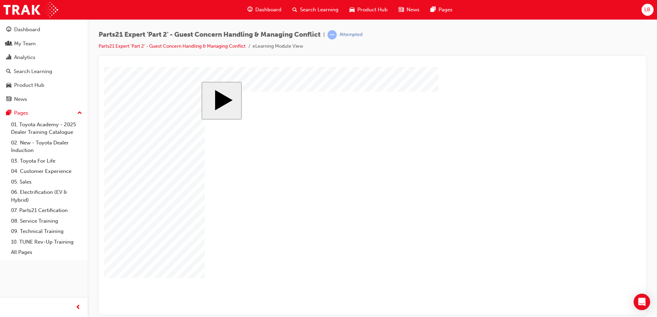
click at [181, 218] on body "slide: Parts 21 Group 1 Rectangular Callout 1 Oval 1 MENU Rectangle 6 HELP Rect…" at bounding box center [372, 191] width 536 height 248
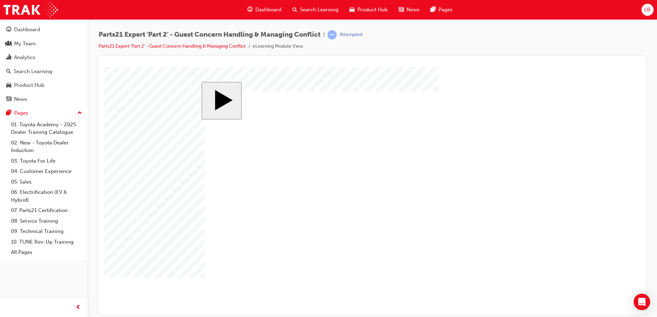
click at [607, 211] on body "slide: Parts 21 Group 1 Rectangular Callout 1 Oval 1 Group 1 Rectangular Callou…" at bounding box center [372, 191] width 536 height 248
drag, startPoint x: 504, startPoint y: 31, endPoint x: 500, endPoint y: 50, distance: 20.0
click at [504, 31] on div "Parts21 Expert 'Part 2' - Guest Concern Handling & Managing Conflict | Attempte…" at bounding box center [372, 43] width 547 height 26
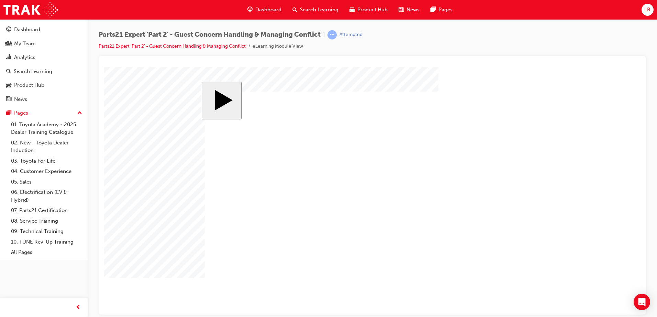
click at [568, 230] on body "slide: Parts 21 Group 1 Rectangular Callout 1 Oval 1 Group 1 Rectangular Callou…" at bounding box center [372, 191] width 536 height 248
click at [555, 213] on body "slide: Parts 21 Group 1 Rectangular Callout 1 Oval 1 Group 1 Rectangular Callou…" at bounding box center [372, 191] width 536 height 248
click at [190, 168] on body "slide: Parts 21 Group 1 Rectangular Callout 1 Oval 1 Group 1 Rectangular Callou…" at bounding box center [372, 191] width 536 height 248
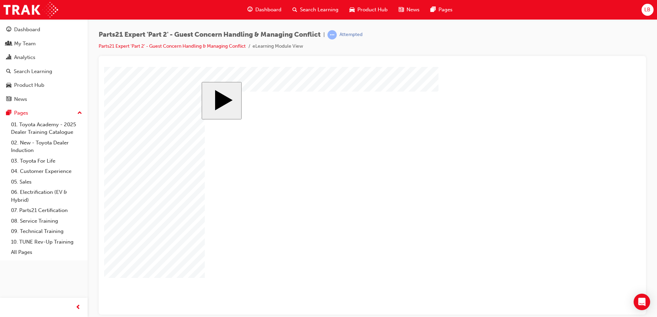
drag, startPoint x: 223, startPoint y: 226, endPoint x: 231, endPoint y: 222, distance: 9.1
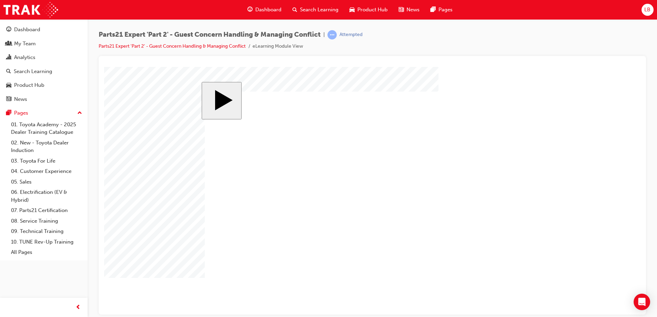
type input "6"
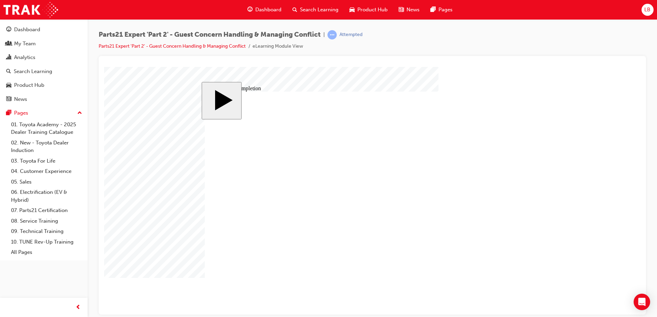
type input "1"
type input "10"
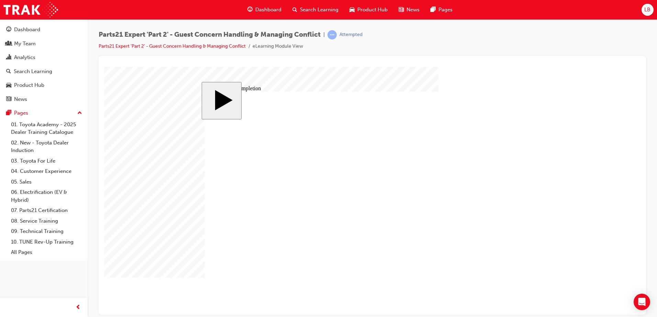
type input "6"
type input "60"
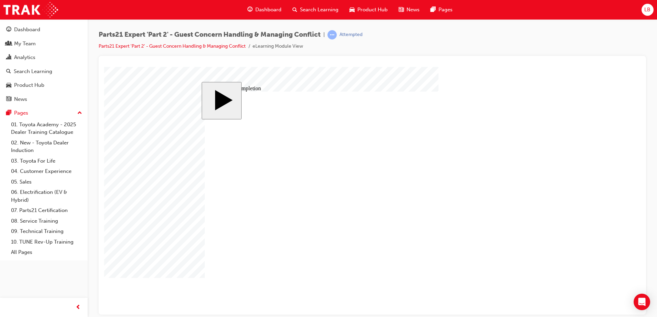
type input "6"
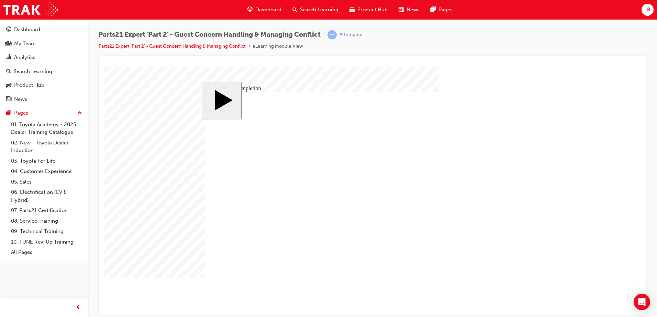
type input "7"
type input "8"
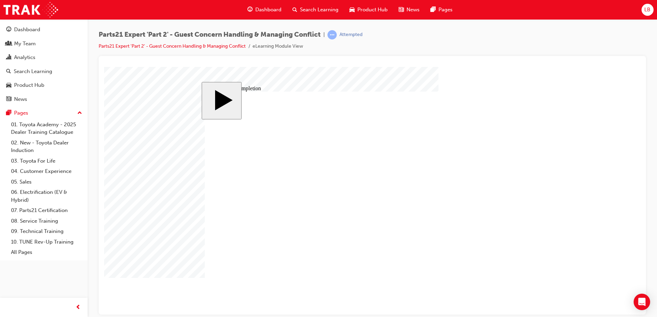
drag, startPoint x: 377, startPoint y: 206, endPoint x: 354, endPoint y: 206, distance: 23.0
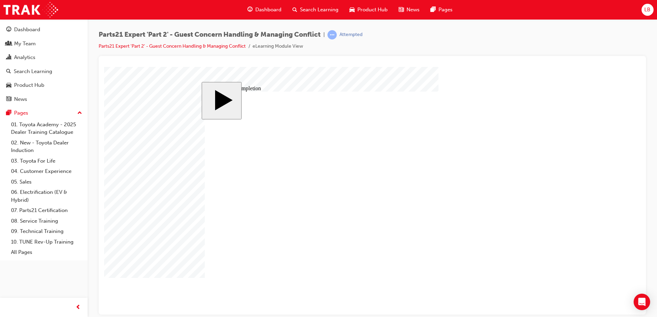
drag, startPoint x: 375, startPoint y: 206, endPoint x: 361, endPoint y: 208, distance: 13.5
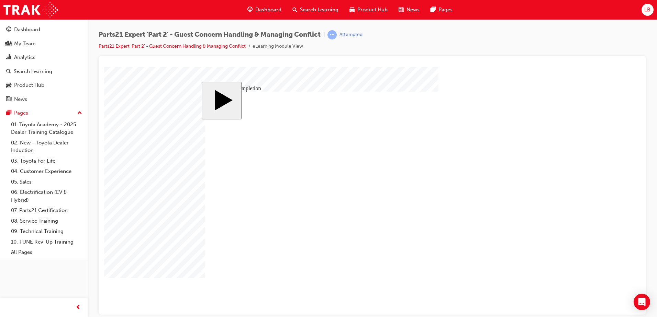
click at [575, 230] on body "slide: Course Completion Rectangle 1 Rectangle 2 That was incorrect, please try…" at bounding box center [372, 191] width 536 height 248
drag, startPoint x: 409, startPoint y: 234, endPoint x: 405, endPoint y: 234, distance: 4.8
drag, startPoint x: 410, startPoint y: 217, endPoint x: 383, endPoint y: 212, distance: 27.3
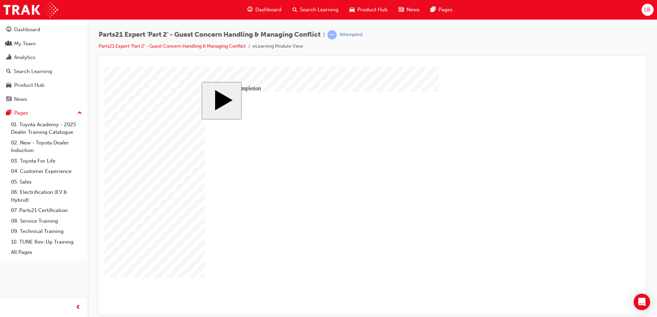
drag, startPoint x: 411, startPoint y: 234, endPoint x: 387, endPoint y: 231, distance: 23.5
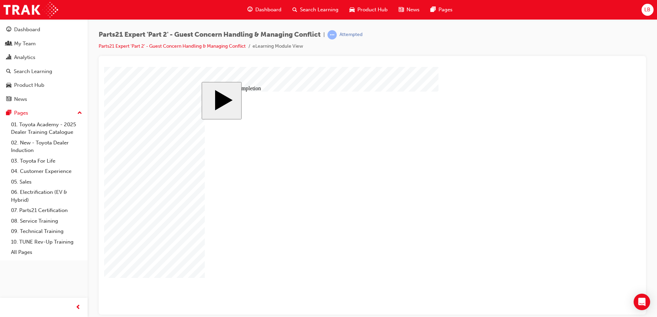
drag, startPoint x: 402, startPoint y: 148, endPoint x: 374, endPoint y: 202, distance: 61.3
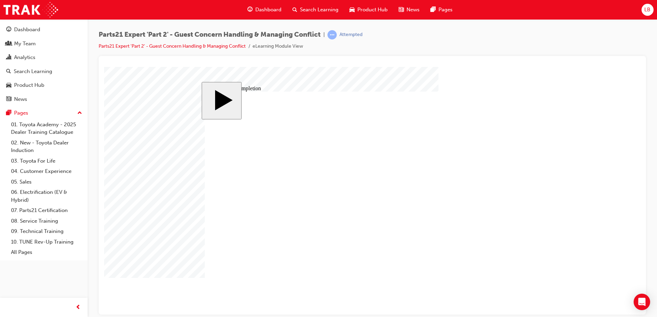
drag, startPoint x: 393, startPoint y: 148, endPoint x: 359, endPoint y: 162, distance: 36.5
click at [166, 257] on body "slide: Course Completion MENU Rectangle 6 HELP Rectangle 6 EXIT Rectangle 6 Sun…" at bounding box center [372, 191] width 536 height 248
